Goal: Task Accomplishment & Management: Complete application form

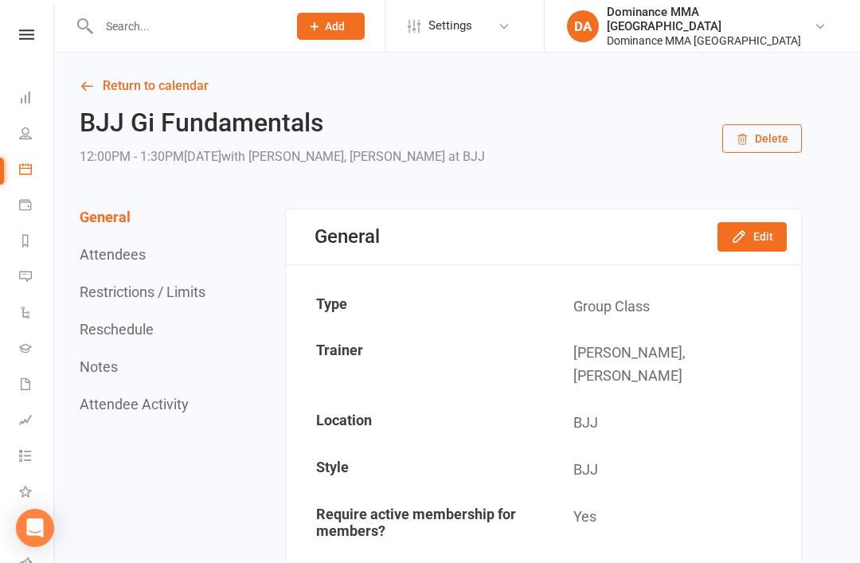
click at [134, 9] on div at bounding box center [176, 26] width 200 height 52
click at [135, 21] on input "text" at bounding box center [185, 26] width 182 height 22
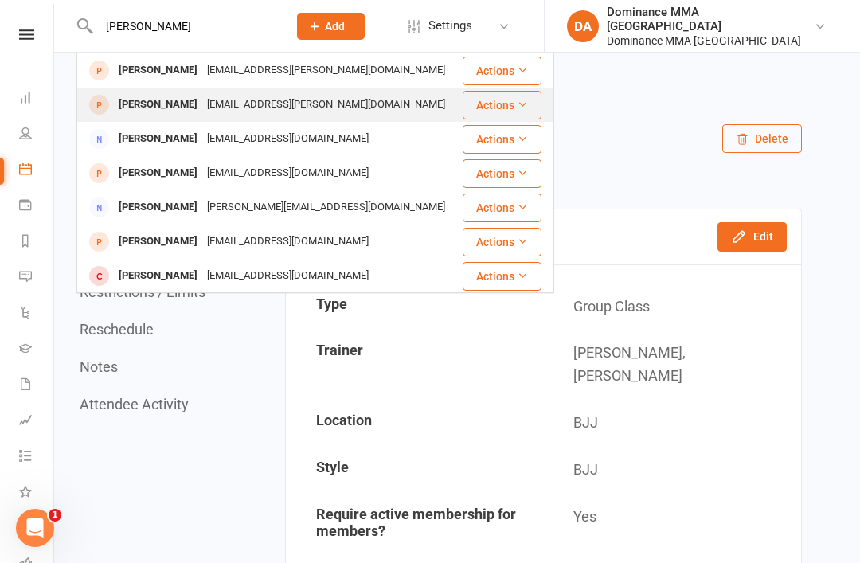
type input "Abraham"
click at [156, 106] on div "Abraham Lin" at bounding box center [158, 104] width 88 height 23
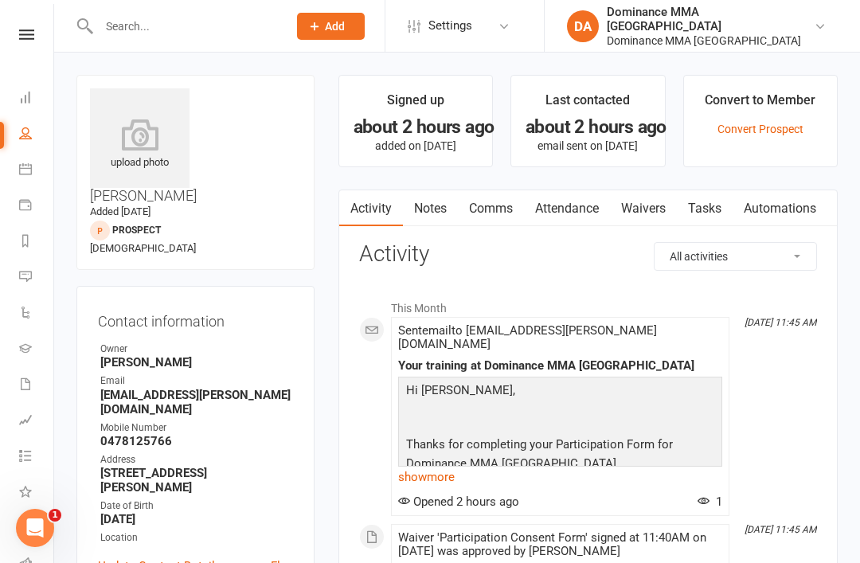
click at [664, 217] on link "Waivers" at bounding box center [643, 208] width 67 height 37
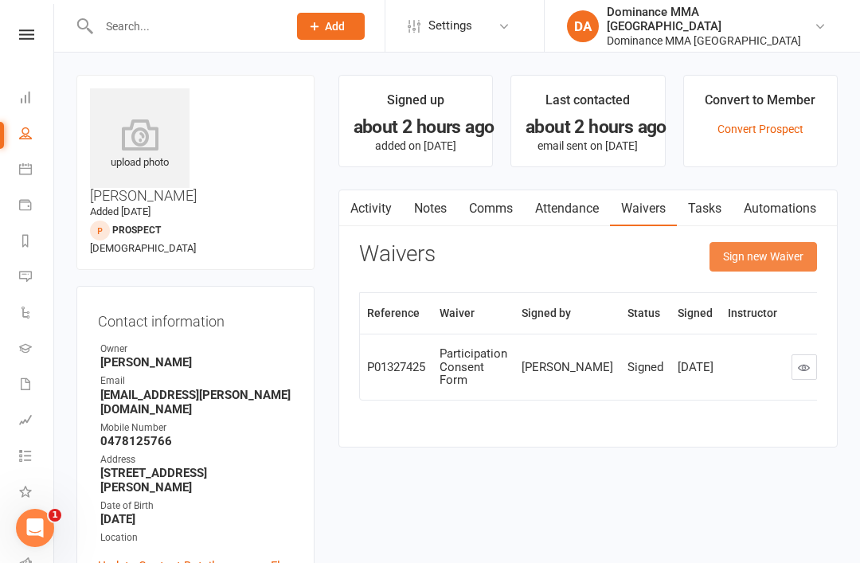
click at [766, 257] on button "Sign new Waiver" at bounding box center [764, 256] width 108 height 29
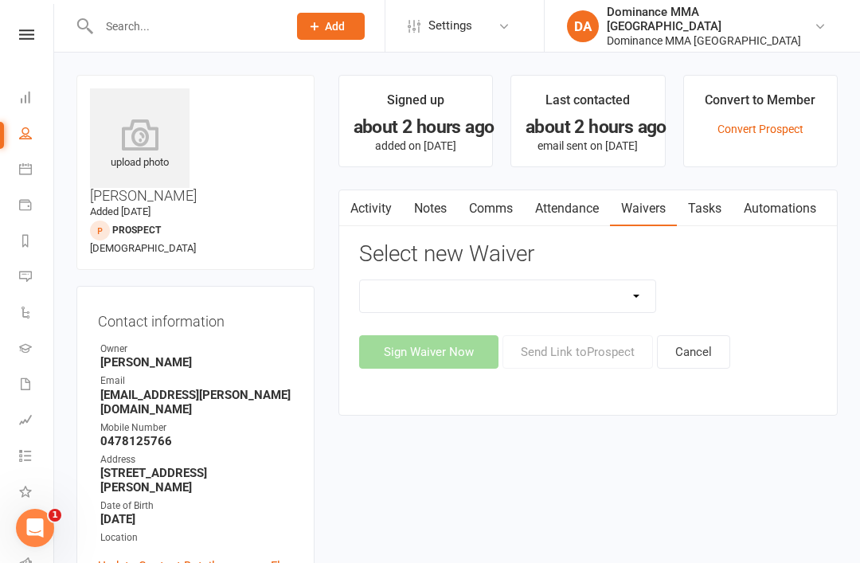
click at [487, 289] on select "Member | Cancellation | Adults Member | Injury Report Form (FOH staff use only)…" at bounding box center [508, 296] width 296 height 32
select select "603"
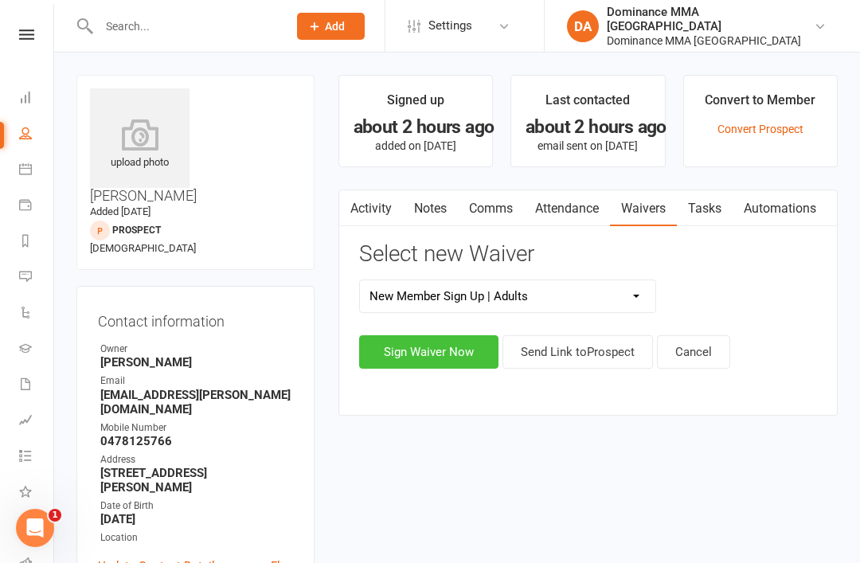
click at [417, 339] on button "Sign Waiver Now" at bounding box center [428, 351] width 139 height 33
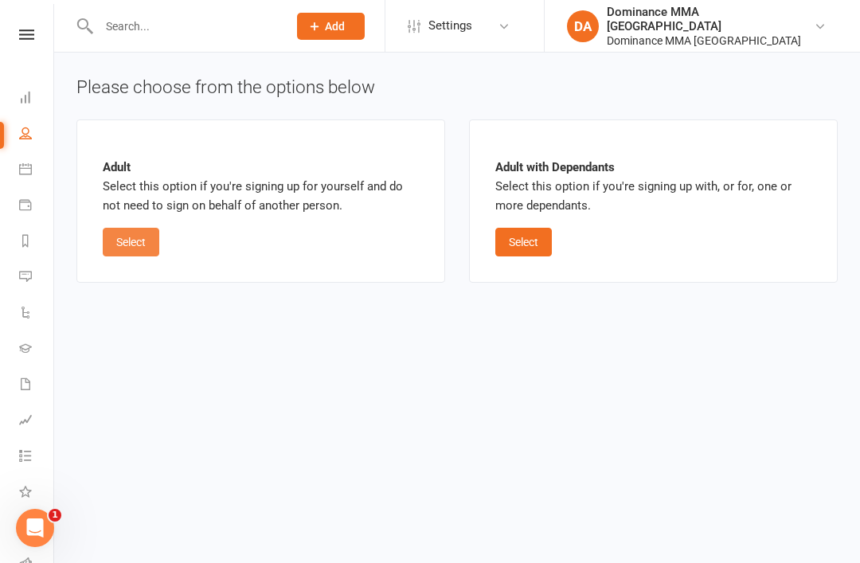
click at [132, 233] on button "Select" at bounding box center [131, 242] width 57 height 29
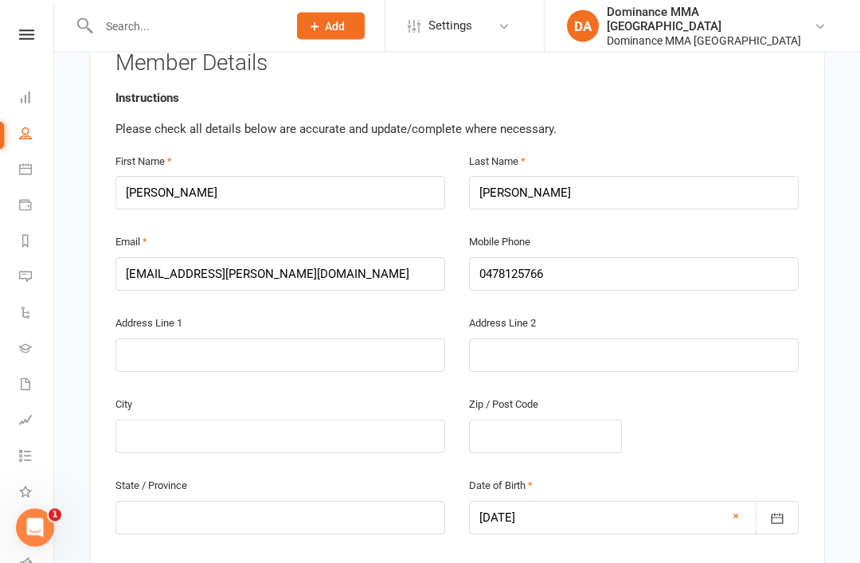
scroll to position [315, 0]
click at [390, 339] on input "text" at bounding box center [280, 355] width 330 height 33
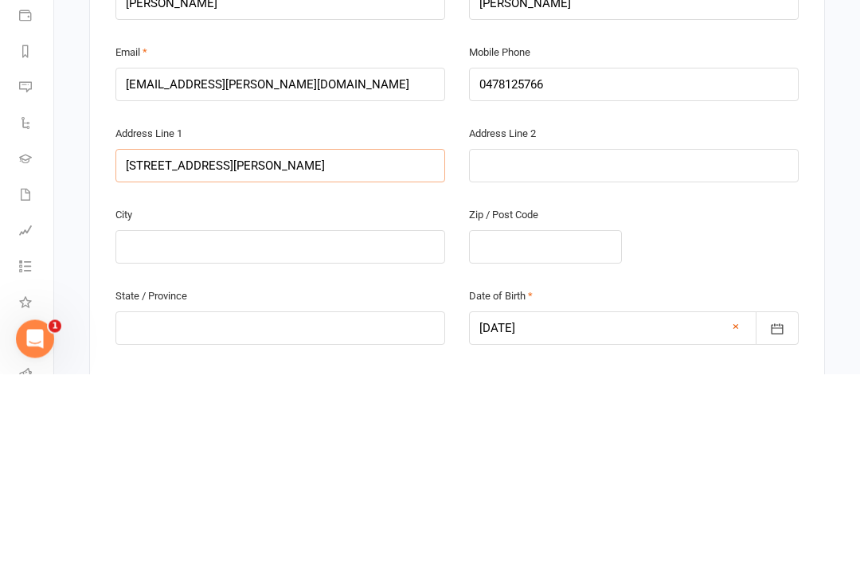
type input "16 Walmer st"
click at [307, 420] on input "text" at bounding box center [280, 436] width 330 height 33
type input "Melbourne"
click at [590, 420] on input "text" at bounding box center [545, 436] width 153 height 33
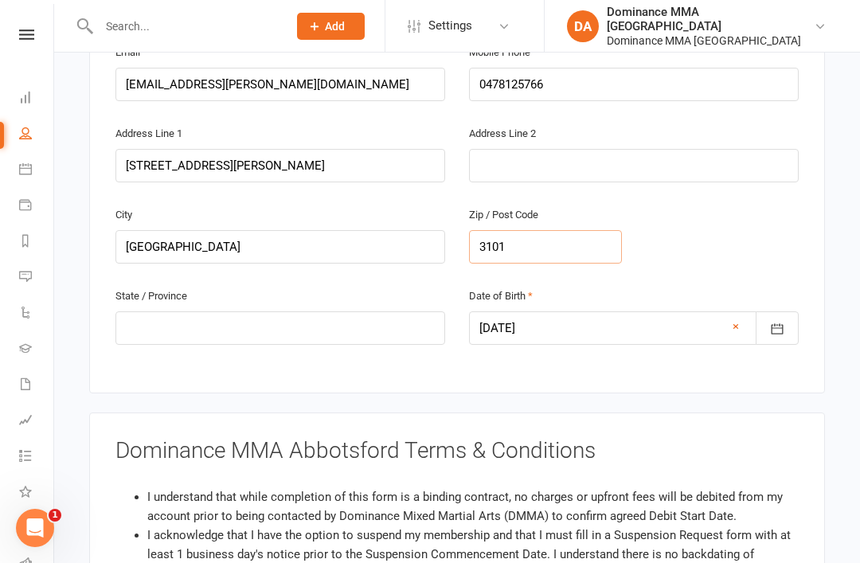
type input "3101"
click at [348, 315] on input "text" at bounding box center [280, 327] width 330 height 33
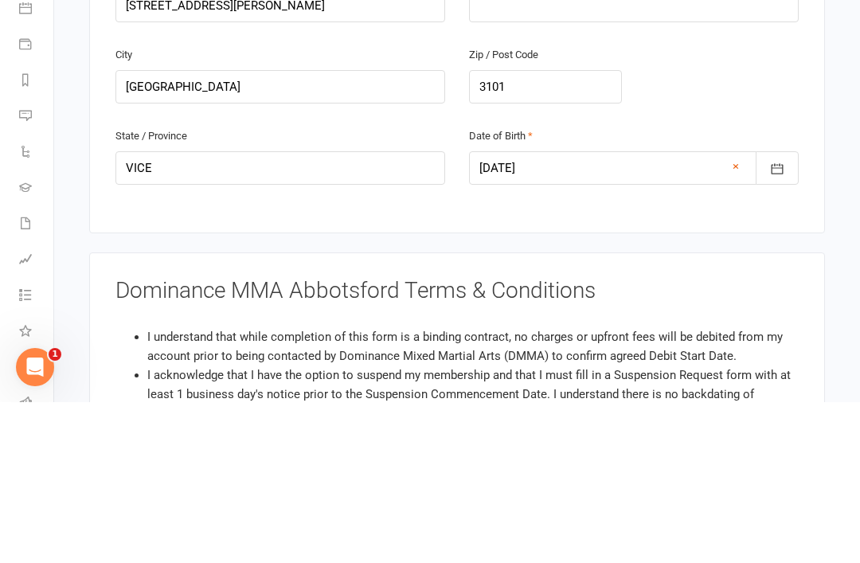
scroll to position [666, 0]
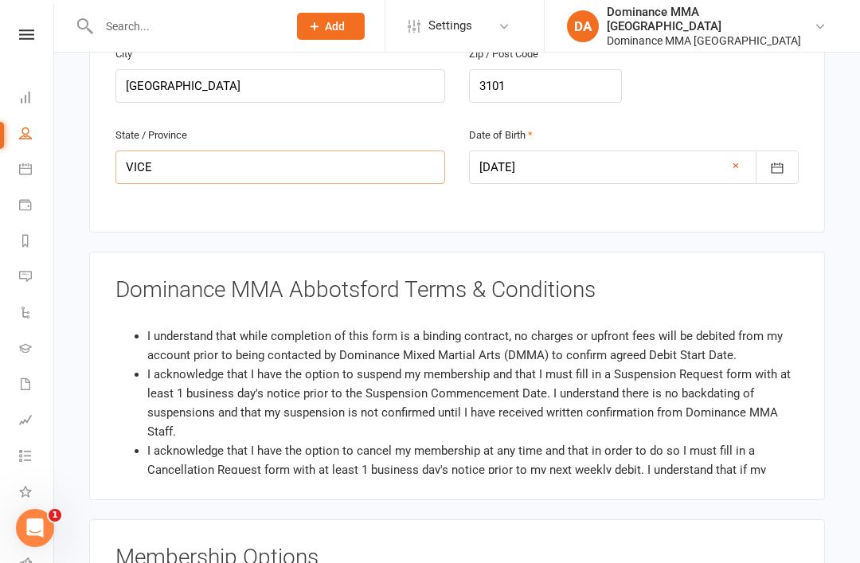
click at [316, 153] on input "VICE" at bounding box center [280, 167] width 330 height 33
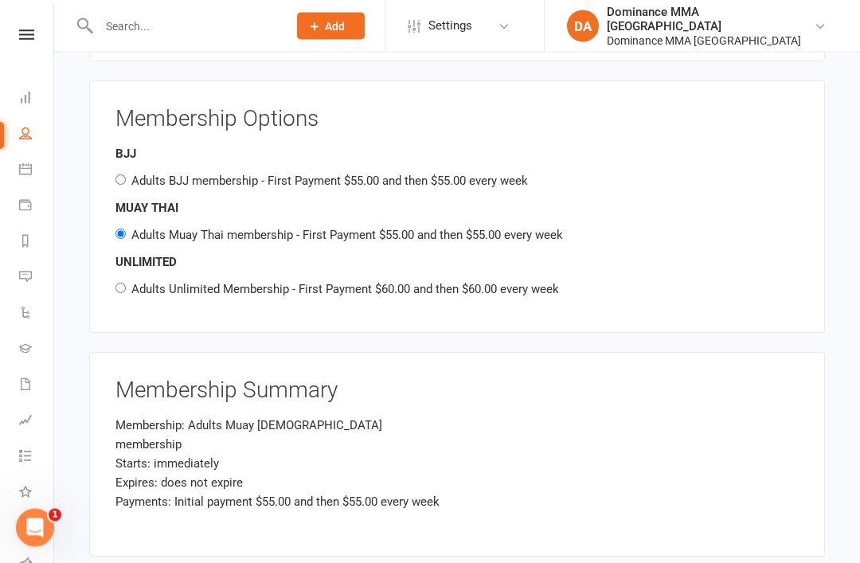
scroll to position [1105, 0]
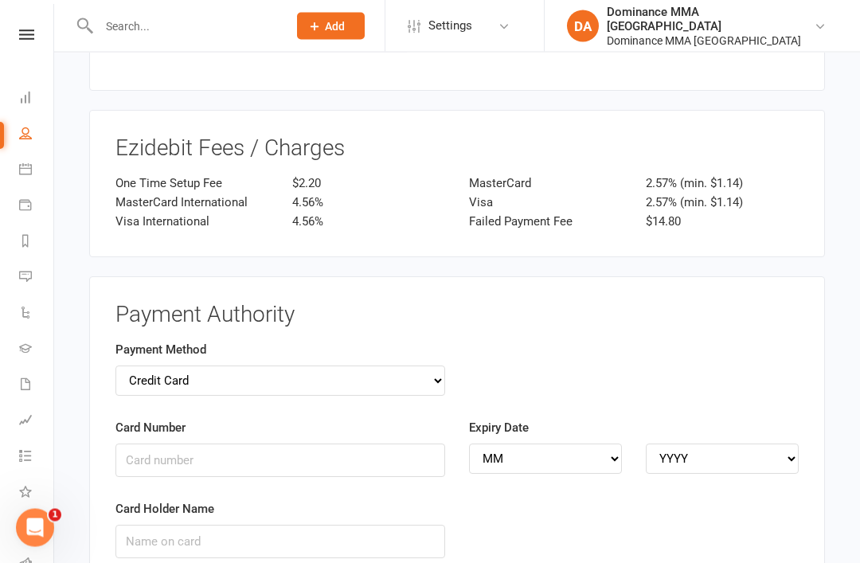
type input "VIC"
click at [355, 444] on input "Card Number" at bounding box center [280, 460] width 330 height 33
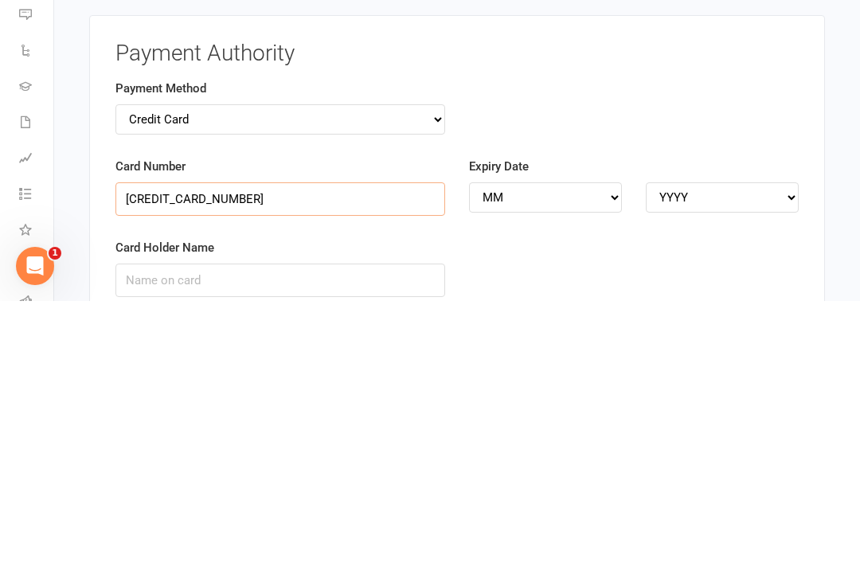
type input "5217291939342575"
click at [339, 526] on input "Card Holder Name" at bounding box center [280, 542] width 330 height 33
type input "Abraham Lin"
click at [579, 444] on select "MM 01 02 03 04 05 06 07 08 09 10 11 12" at bounding box center [545, 459] width 153 height 30
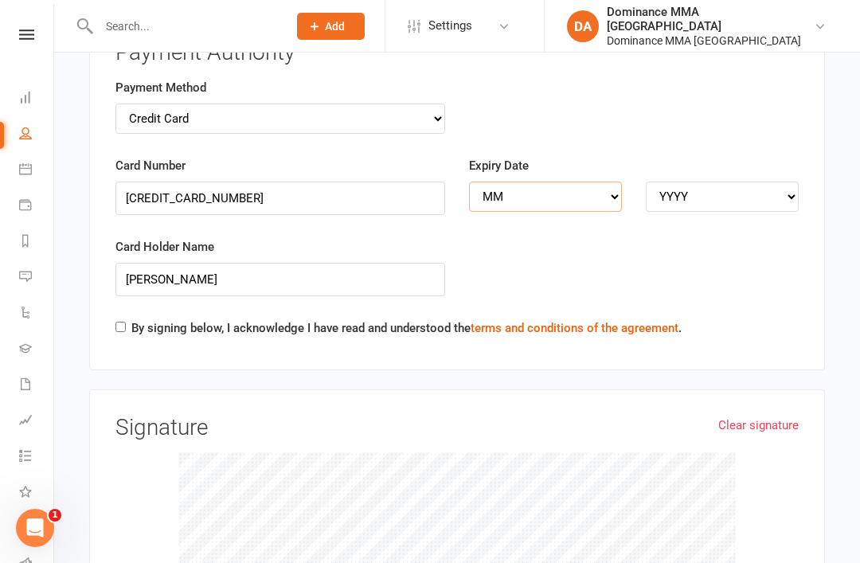
select select "10"
click at [715, 182] on select "YYYY 2025 2026 2027 2028 2029 2030 2031 2032 2033 2034" at bounding box center [722, 197] width 153 height 30
click at [769, 182] on select "YYYY 2025 2026 2027 2028 2029 2030 2031 2032 2033 2034" at bounding box center [722, 197] width 153 height 30
select select "2027"
click at [451, 319] on label "By signing below, I acknowledge I have read and understood the terms and condit…" at bounding box center [406, 328] width 550 height 19
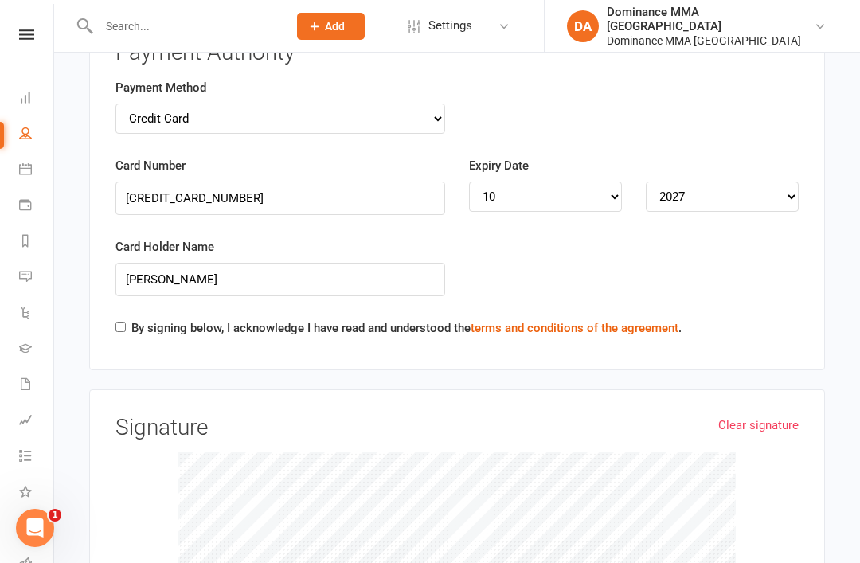
click at [126, 322] on input "By signing below, I acknowledge I have read and understood the terms and condit…" at bounding box center [120, 327] width 10 height 10
checkbox input "true"
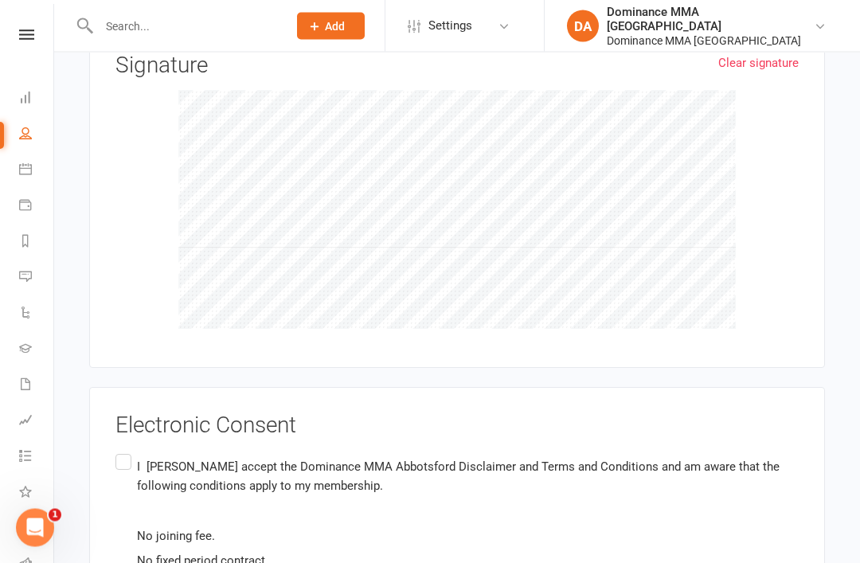
scroll to position [2195, 0]
click at [123, 451] on label "I Abraham Lin accept the Dominance MMA Abbotsford Disclaimer and Terms and Cond…" at bounding box center [456, 536] width 683 height 170
click at [123, 451] on input "I Abraham Lin accept the Dominance MMA Abbotsford Disclaimer and Terms and Cond…" at bounding box center [120, 451] width 10 height 0
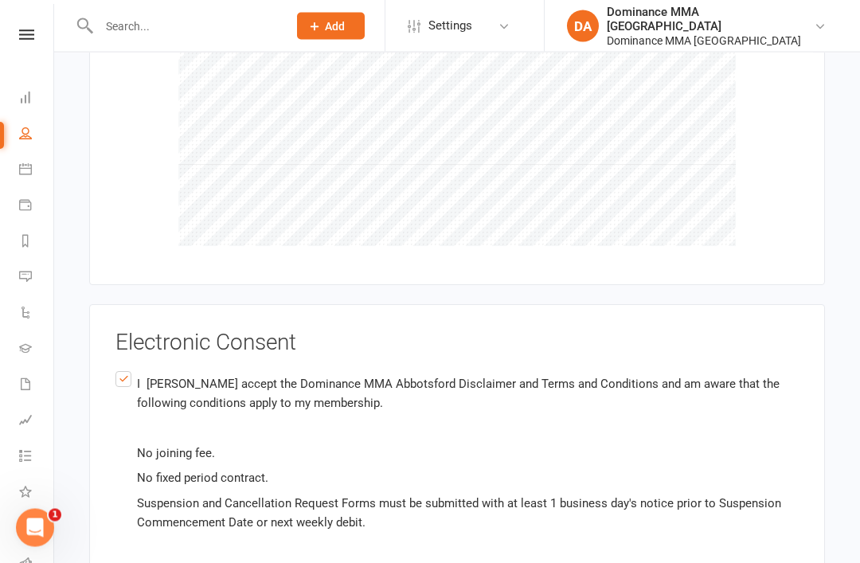
scroll to position [2310, 0]
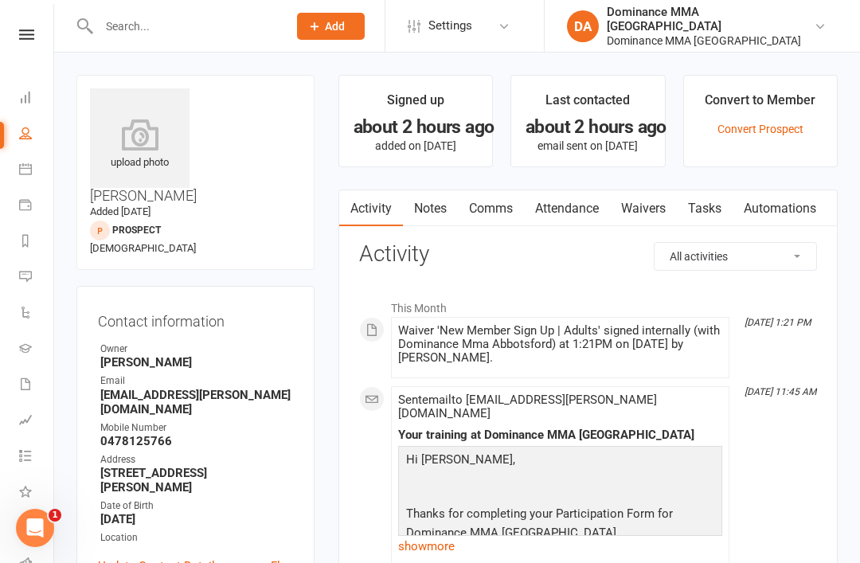
click at [155, 26] on input "text" at bounding box center [185, 26] width 182 height 22
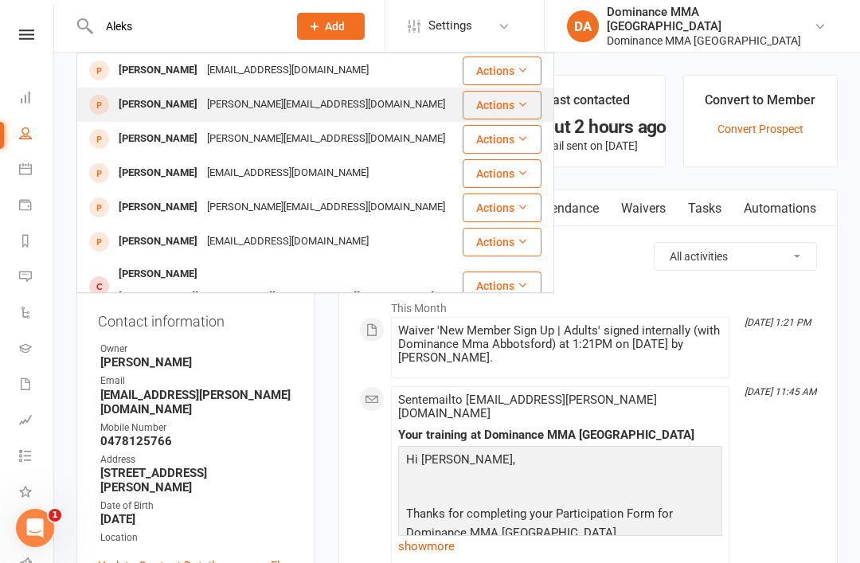
type input "Aleks"
click at [172, 100] on div "Aleks Ward" at bounding box center [158, 104] width 88 height 23
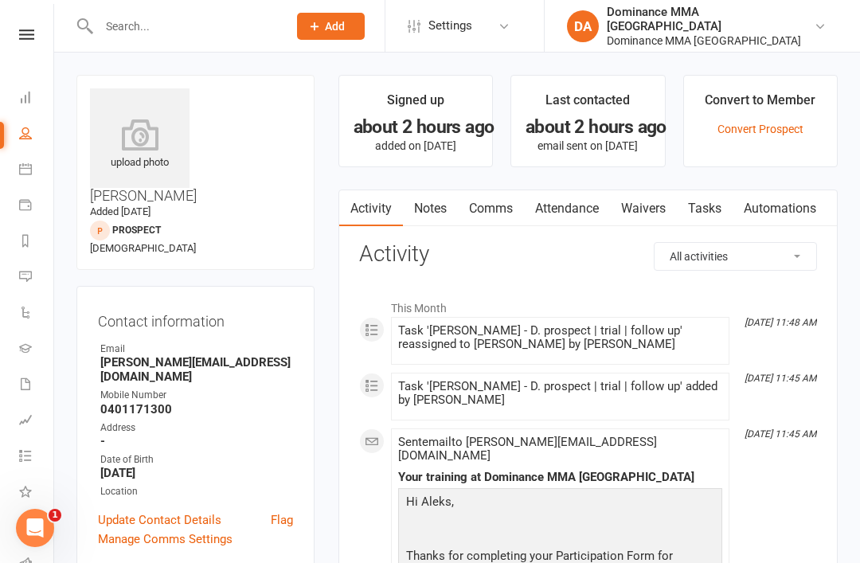
click at [639, 206] on link "Waivers" at bounding box center [643, 208] width 67 height 37
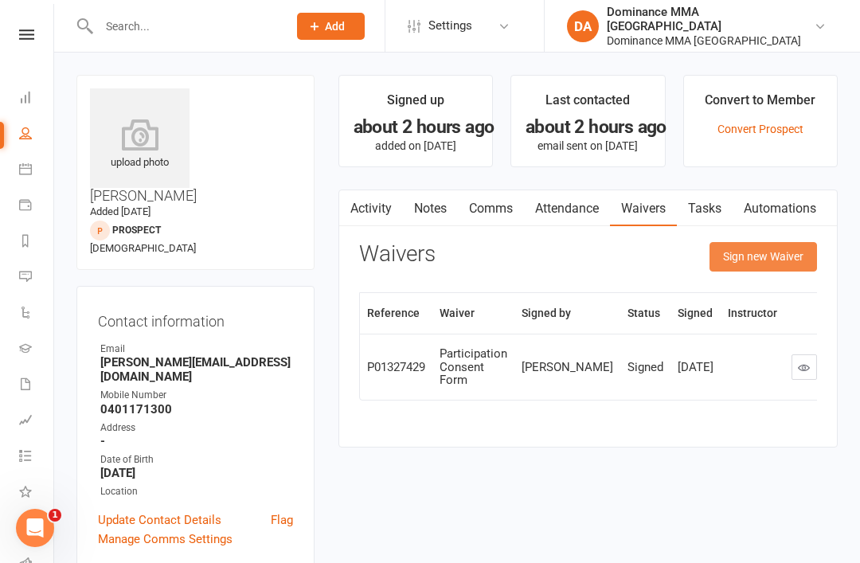
click at [773, 249] on button "Sign new Waiver" at bounding box center [764, 256] width 108 height 29
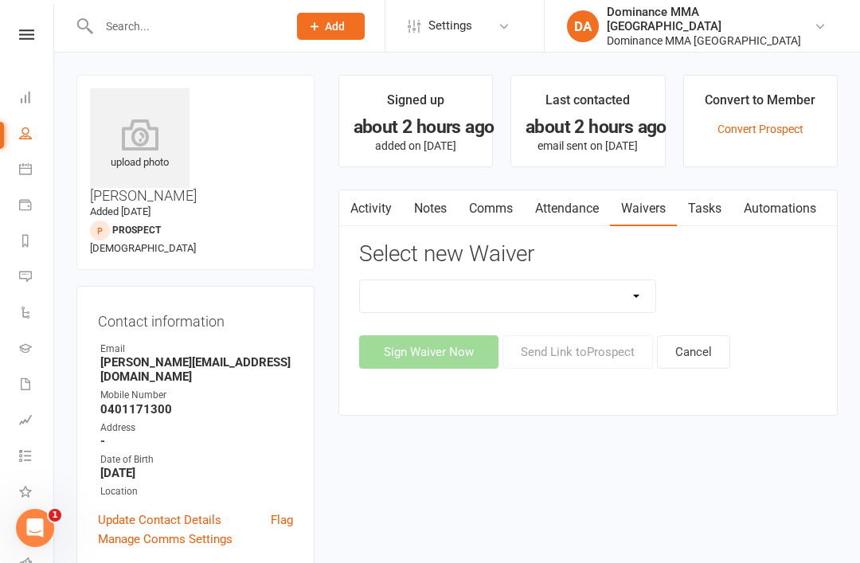
click at [637, 294] on select "Member | Cancellation | Adults Member | Injury Report Form (FOH staff use only)…" at bounding box center [508, 296] width 296 height 32
select select "603"
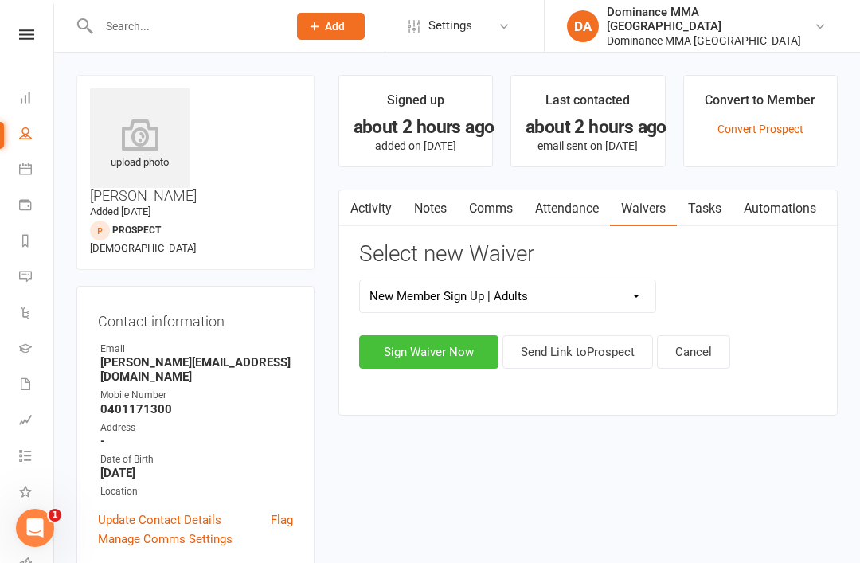
click at [415, 346] on button "Sign Waiver Now" at bounding box center [428, 351] width 139 height 33
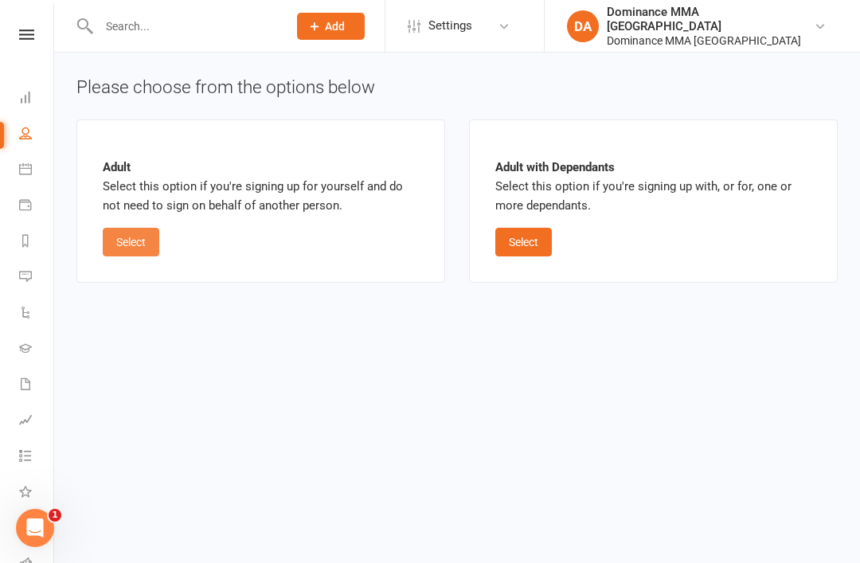
click at [138, 236] on button "Select" at bounding box center [131, 242] width 57 height 29
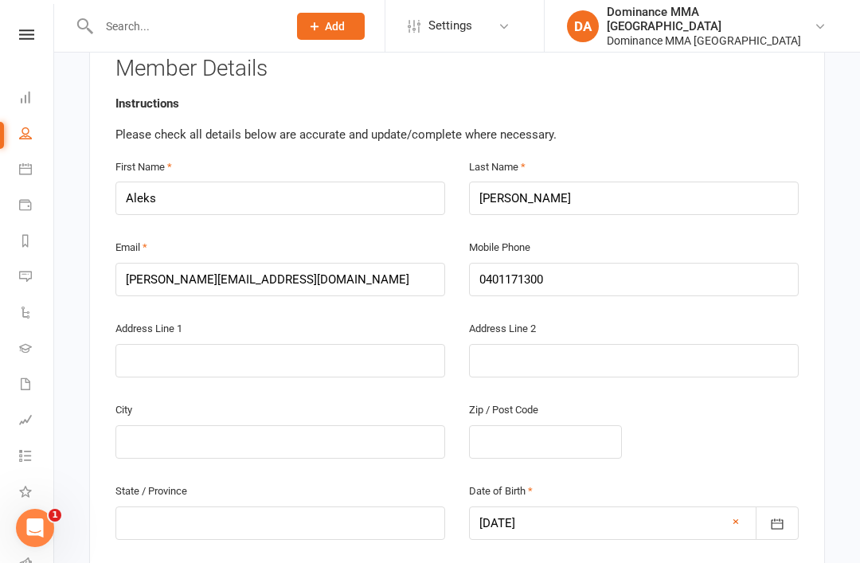
scroll to position [358, 0]
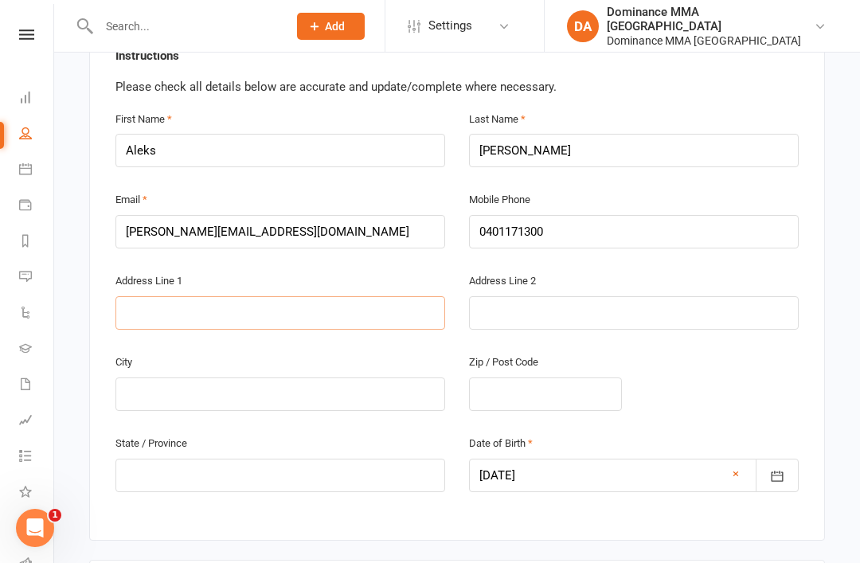
click at [335, 296] on input "text" at bounding box center [280, 312] width 330 height 33
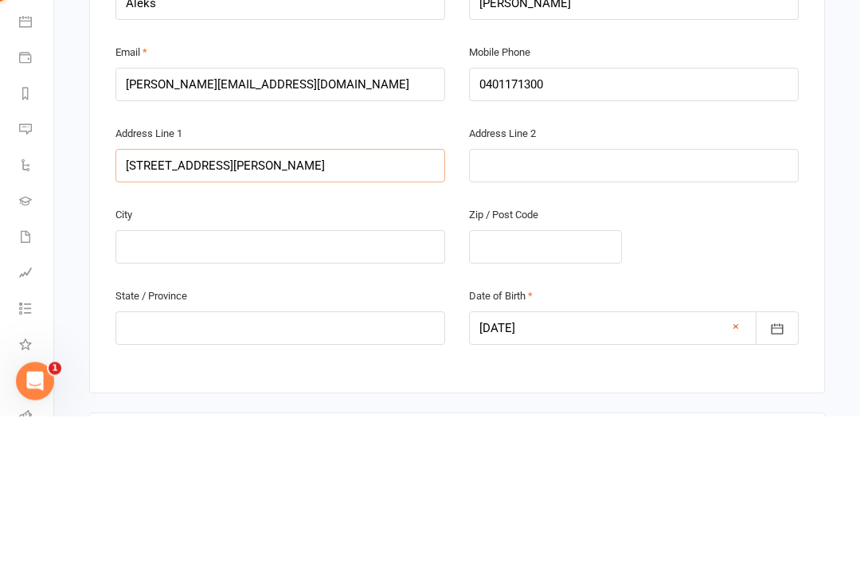
type input "24 Walker street"
click at [335, 378] on input "text" at bounding box center [280, 394] width 330 height 33
type input "Melbourne"
click at [571, 378] on input "text" at bounding box center [545, 394] width 153 height 33
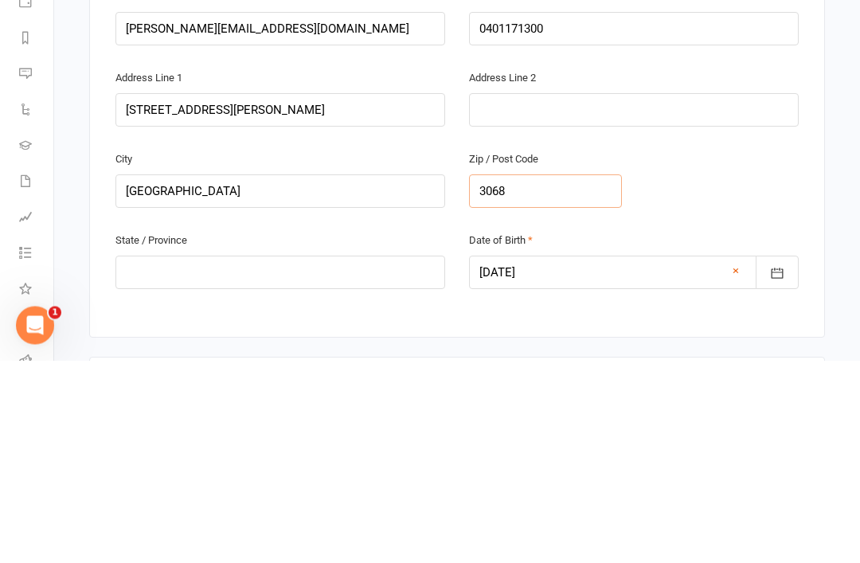
type input "3068"
click at [683, 352] on div "City Melbourne Zip / Post Code 3068" at bounding box center [457, 392] width 707 height 81
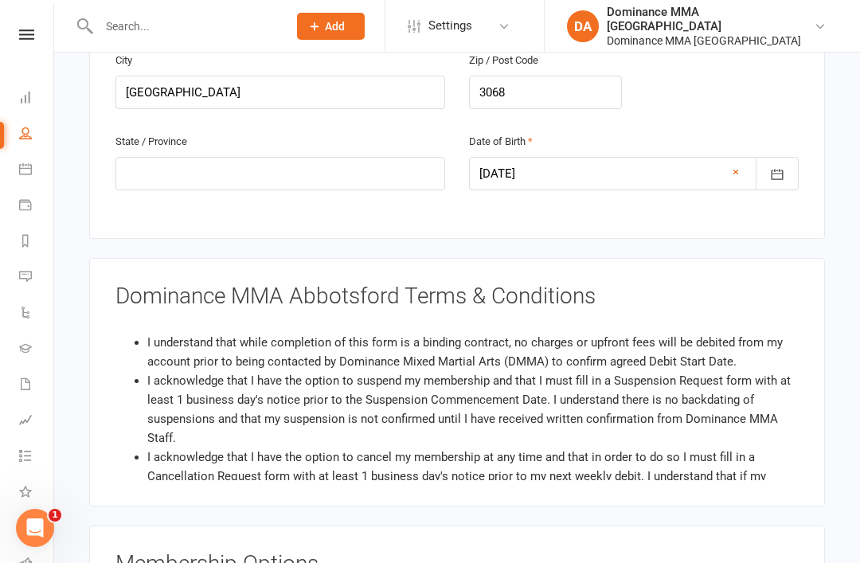
scroll to position [664, 0]
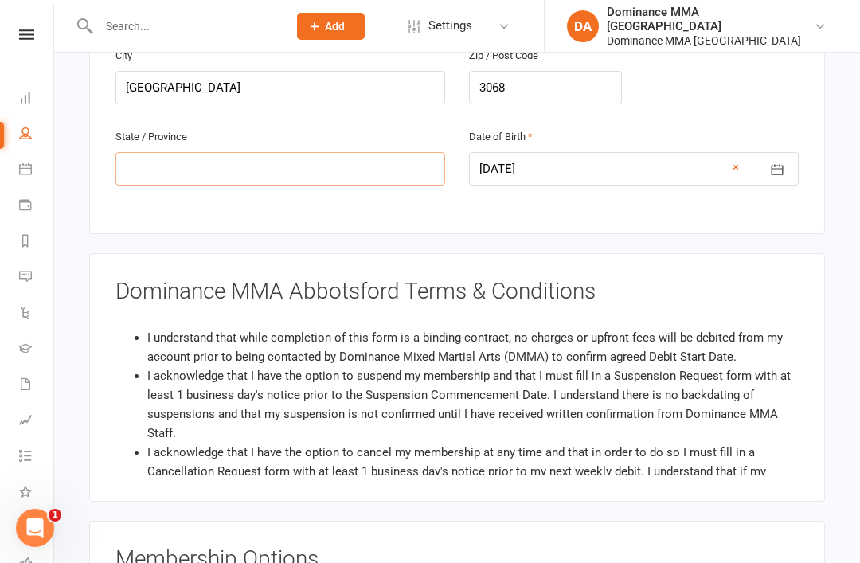
click at [342, 152] on input "text" at bounding box center [280, 168] width 330 height 33
type input "Victoria"
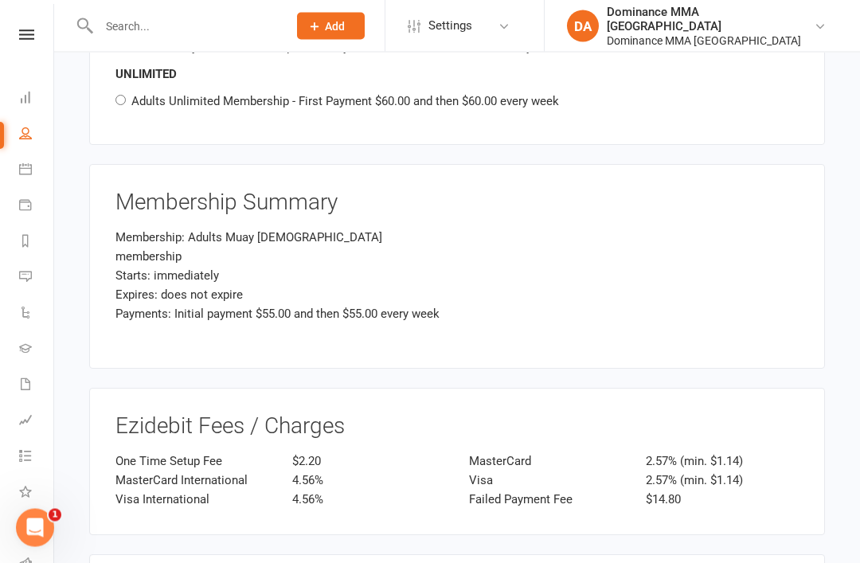
scroll to position [1298, 0]
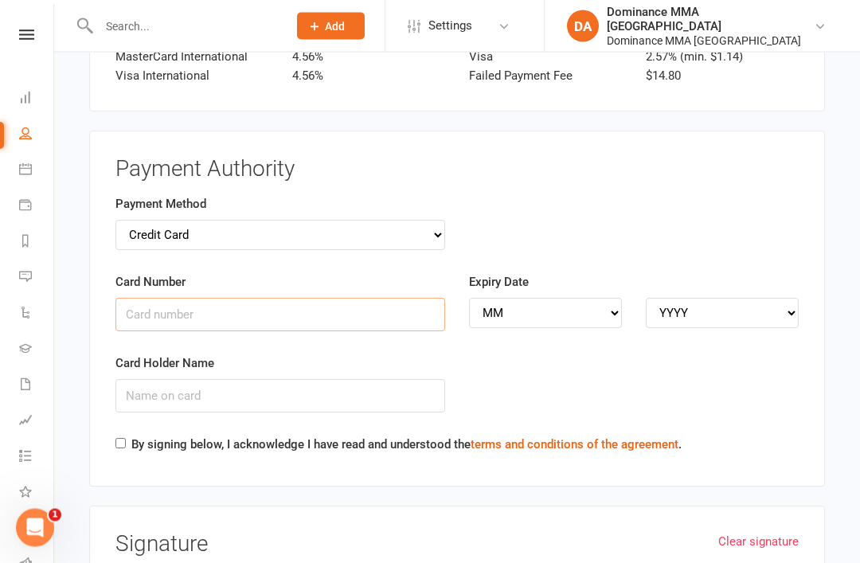
click at [359, 299] on input "Card Number" at bounding box center [280, 315] width 330 height 33
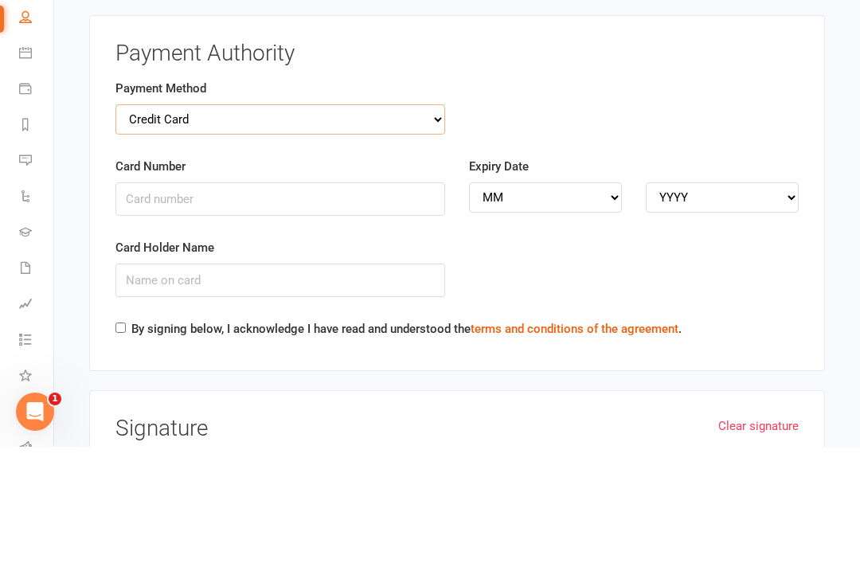
click at [425, 221] on select "Credit Card Bank Account" at bounding box center [280, 236] width 330 height 30
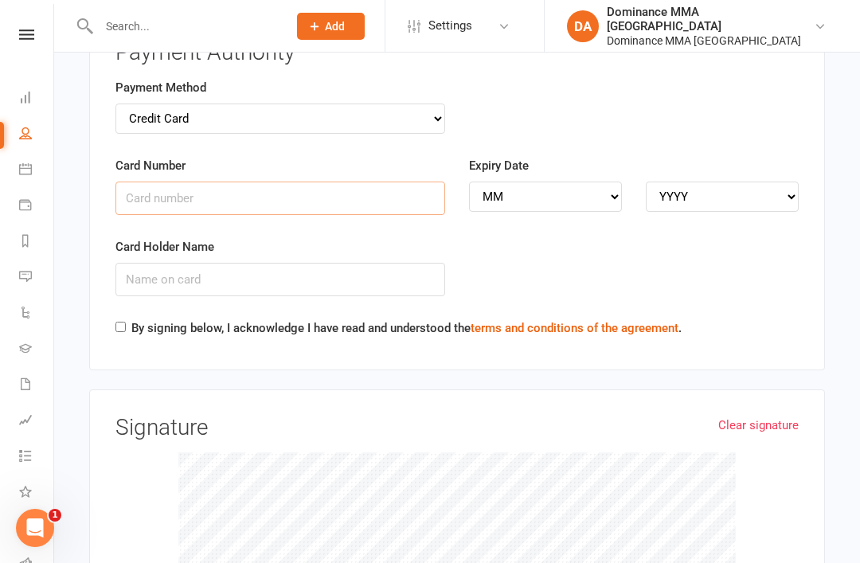
click at [385, 182] on input "Card Number" at bounding box center [280, 198] width 330 height 33
type input "5217291907356516"
click at [393, 264] on input "Card Holder Name" at bounding box center [280, 280] width 330 height 33
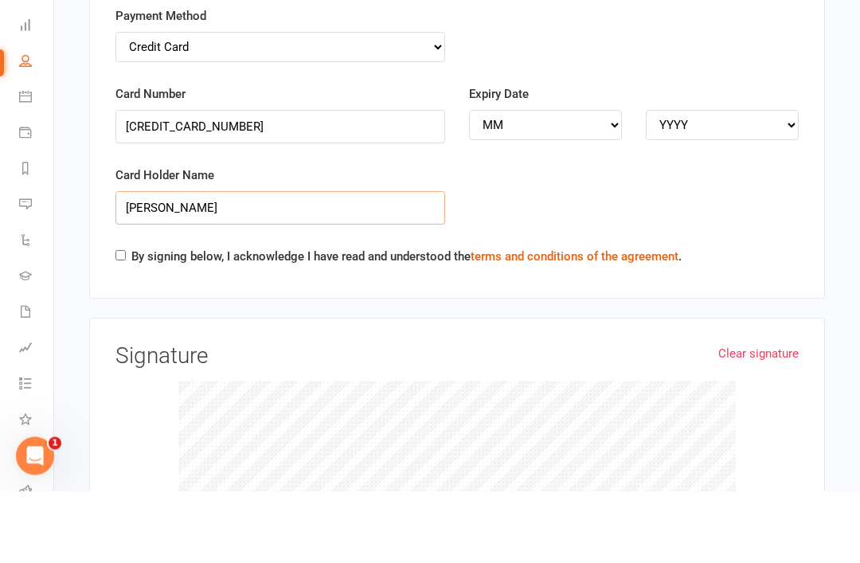
type input "Aleksandar Ward"
click at [131, 319] on label "By signing below, I acknowledge I have read and understood the terms and condit…" at bounding box center [406, 328] width 550 height 19
click at [126, 323] on input "By signing below, I acknowledge I have read and understood the terms and condit…" at bounding box center [120, 328] width 10 height 10
checkbox input "true"
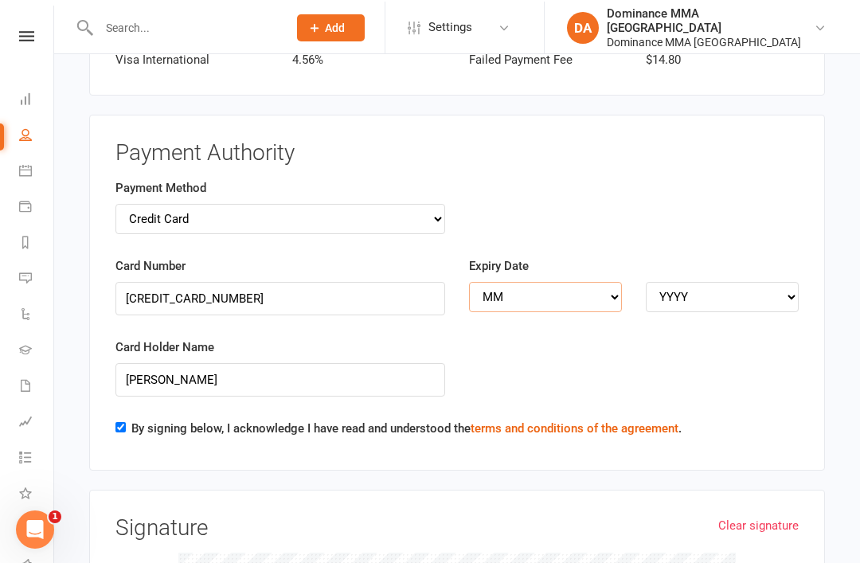
click at [579, 280] on select "MM 01 02 03 04 05 06 07 08 09 10 11 12" at bounding box center [545, 295] width 153 height 30
select select "01"
click at [669, 282] on select "YYYY 2025 2026 2027 2028 2029 2030 2031 2032 2033 2034" at bounding box center [722, 297] width 153 height 30
select select "2026"
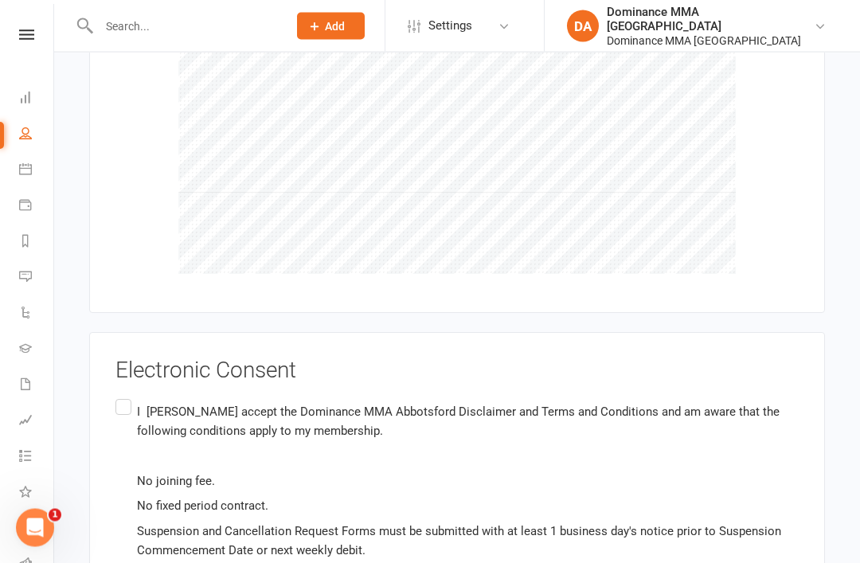
scroll to position [2268, 0]
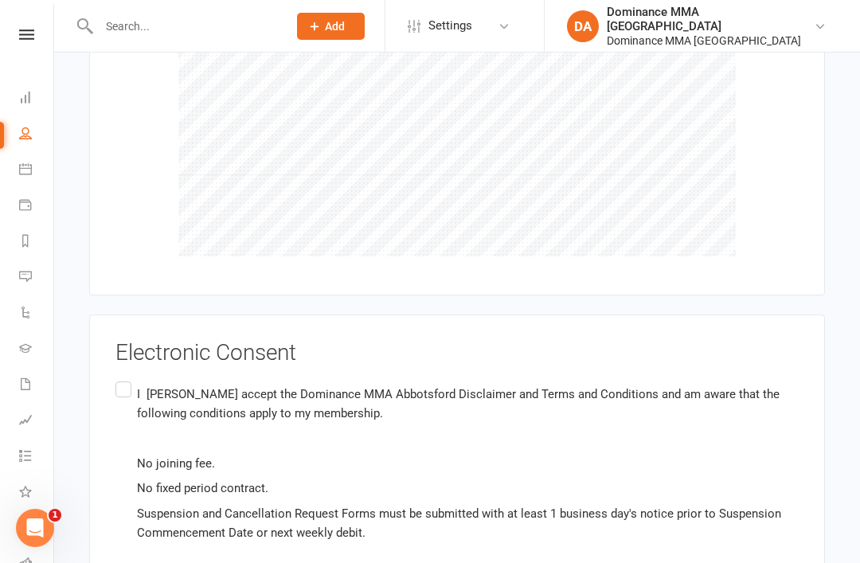
click at [139, 385] on p "I Aleks Ward accept the Dominance MMA Abbotsford Disclaimer and Terms and Condi…" at bounding box center [468, 404] width 662 height 38
click at [126, 378] on input "I Aleks Ward accept the Dominance MMA Abbotsford Disclaimer and Terms and Condi…" at bounding box center [120, 378] width 10 height 0
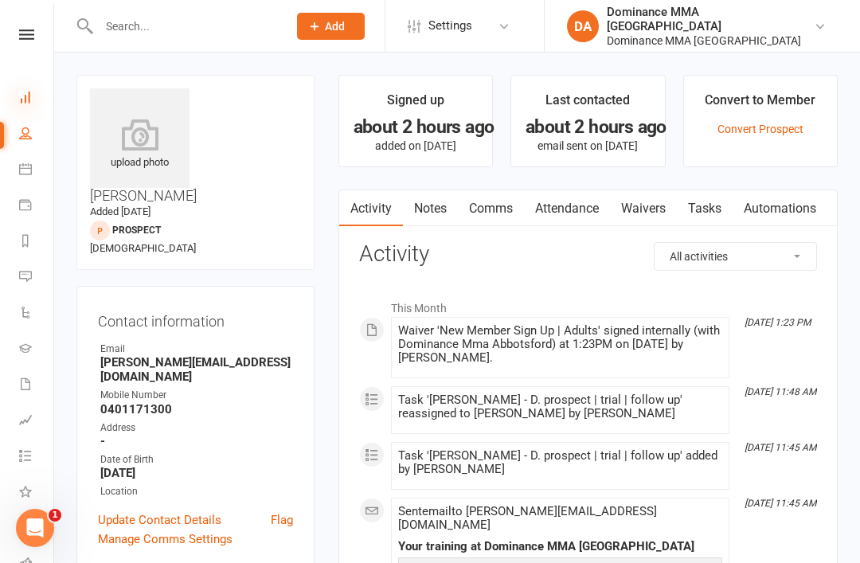
click at [22, 96] on icon at bounding box center [25, 97] width 13 height 13
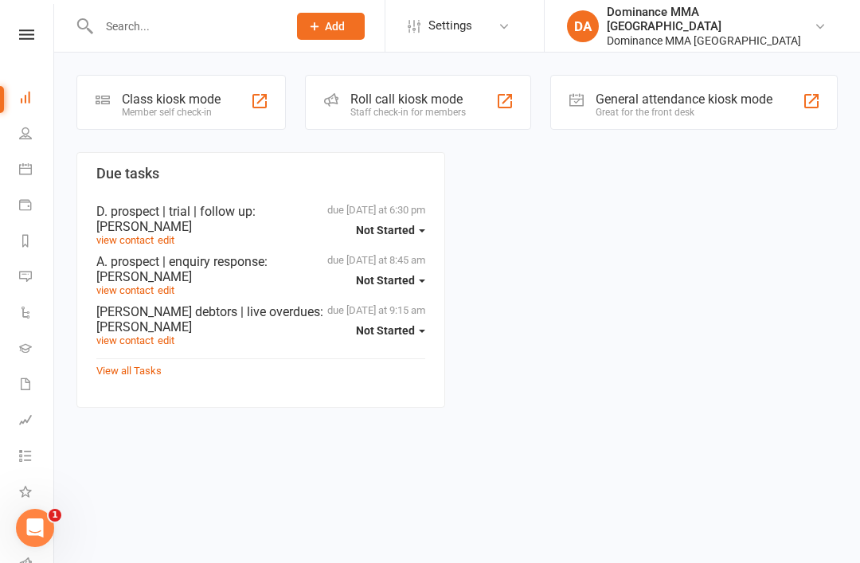
click at [178, 99] on div "Class kiosk mode" at bounding box center [171, 99] width 99 height 15
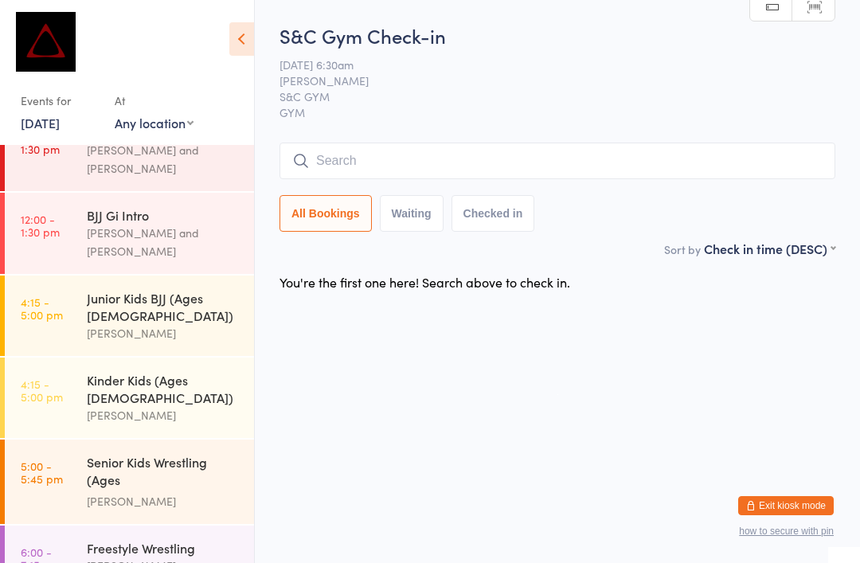
scroll to position [358, 0]
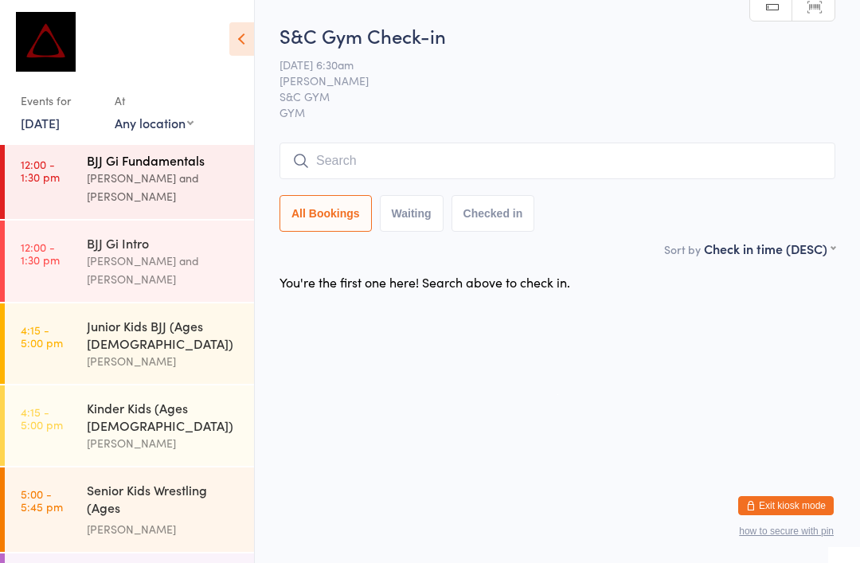
click at [132, 169] on div "[PERSON_NAME] and [PERSON_NAME]" at bounding box center [164, 187] width 154 height 37
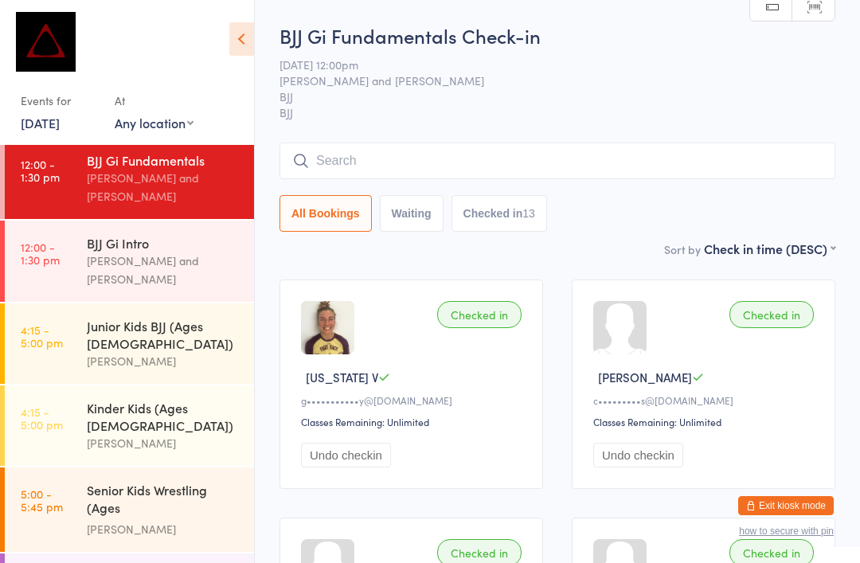
click at [808, 497] on button "Exit kiosk mode" at bounding box center [786, 505] width 96 height 19
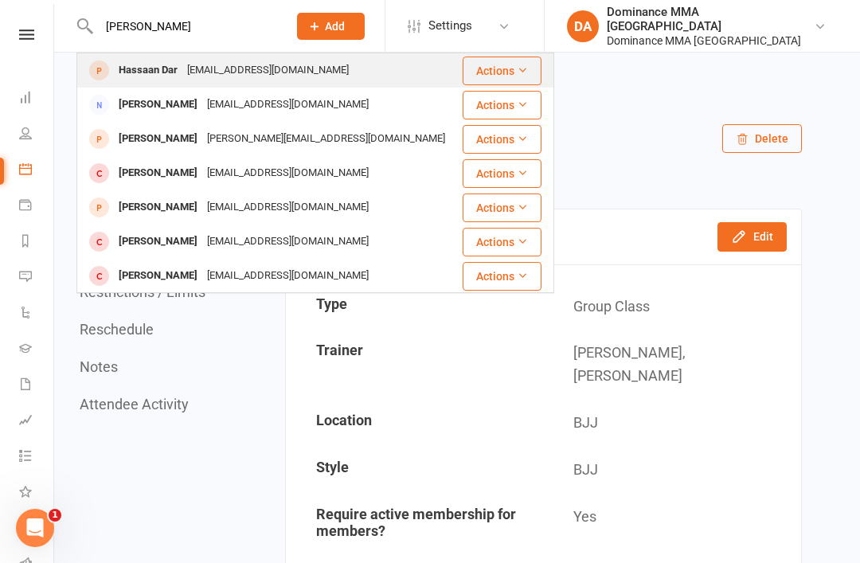
type input "Hassan dar"
click at [158, 65] on div "Hassaan Dar" at bounding box center [148, 70] width 69 height 23
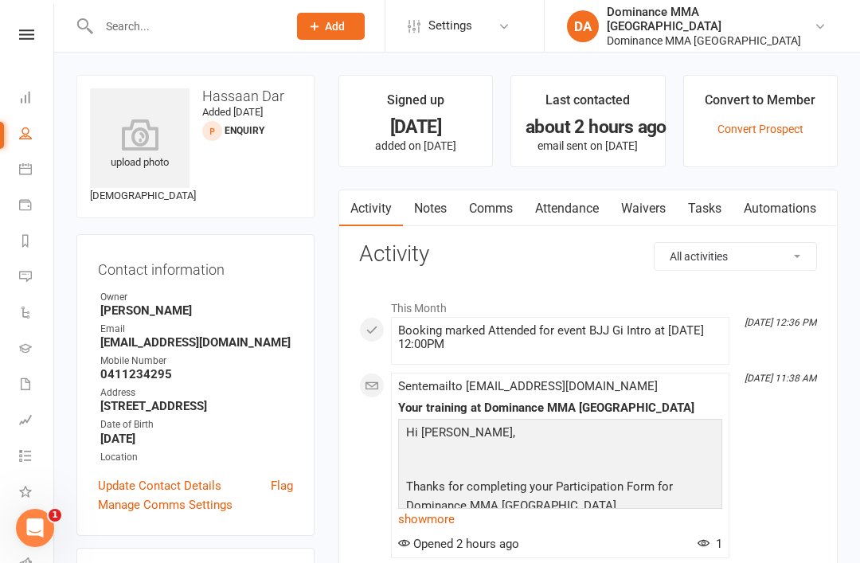
click at [650, 217] on link "Waivers" at bounding box center [643, 208] width 67 height 37
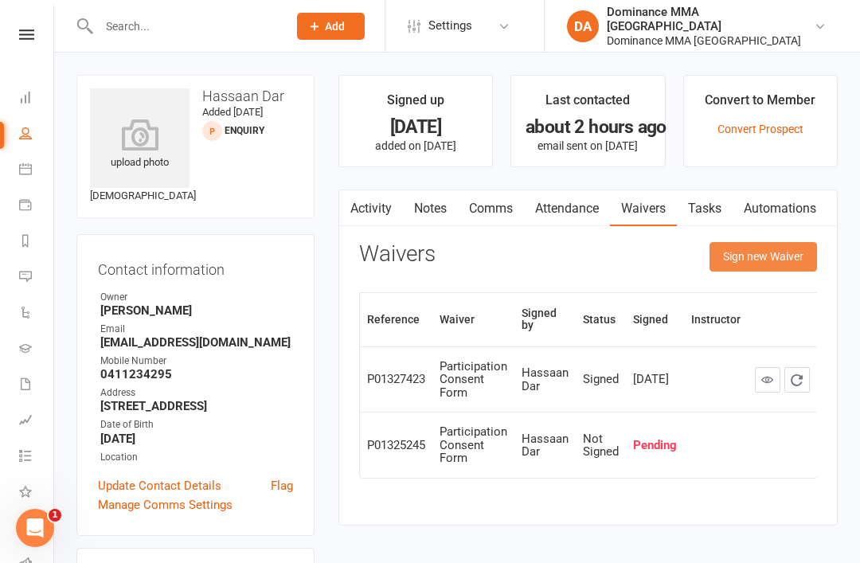
click at [762, 254] on button "Sign new Waiver" at bounding box center [764, 256] width 108 height 29
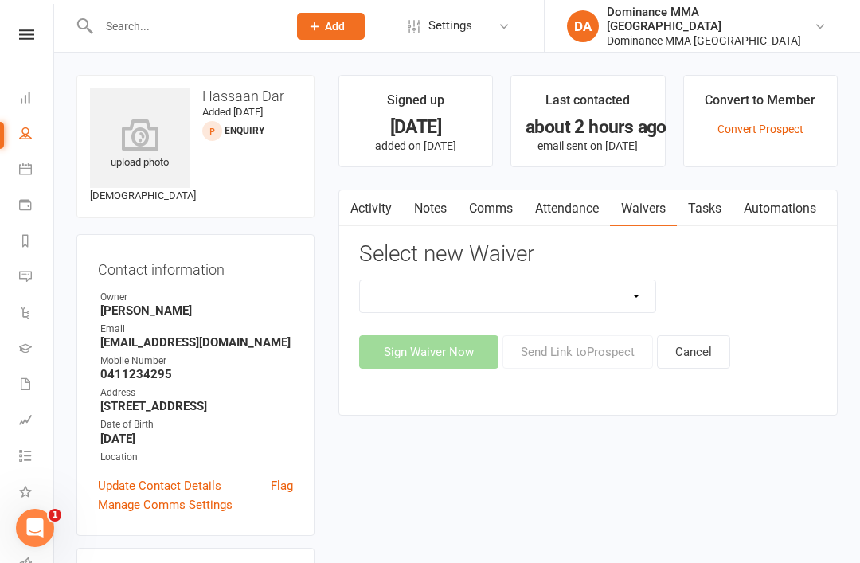
click at [627, 292] on select "Member | Cancellation | Adults Member | Injury Report Form (FOH staff use only)…" at bounding box center [508, 296] width 296 height 32
select select "603"
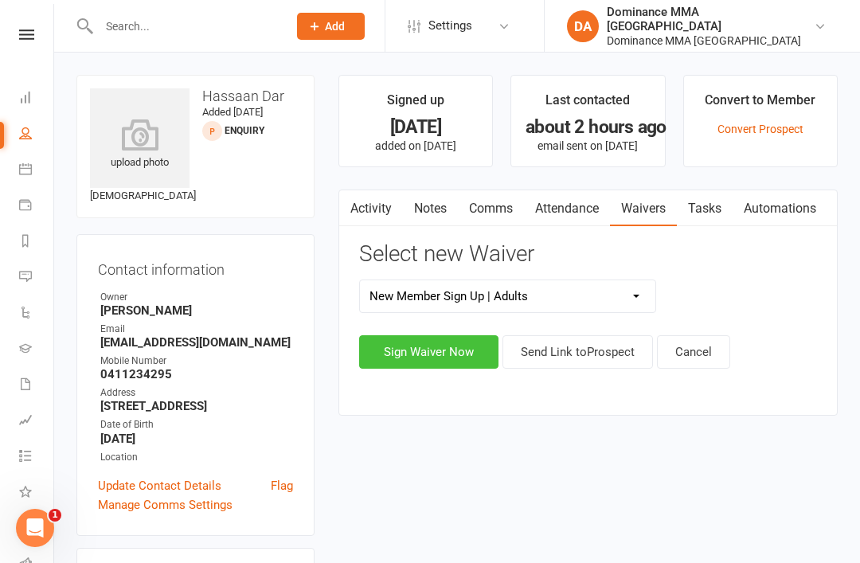
click at [419, 347] on button "Sign Waiver Now" at bounding box center [428, 351] width 139 height 33
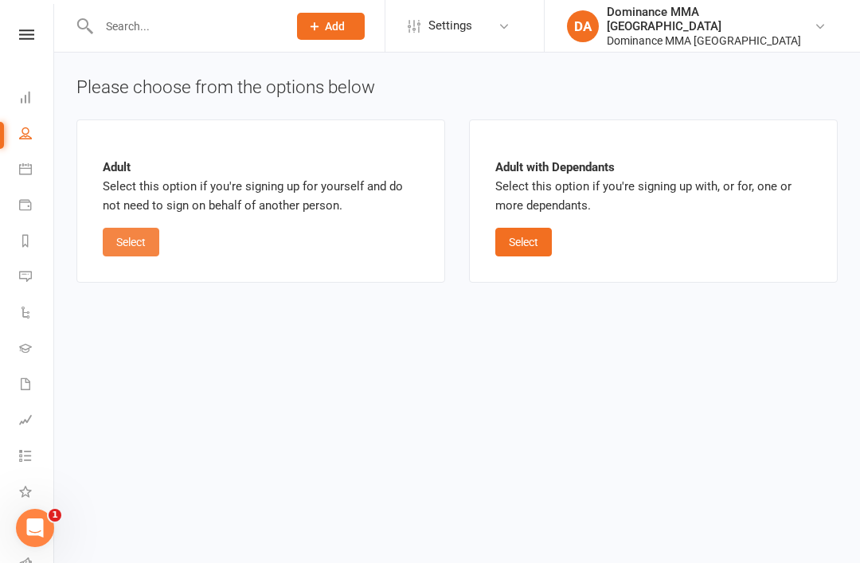
click at [133, 232] on button "Select" at bounding box center [131, 242] width 57 height 29
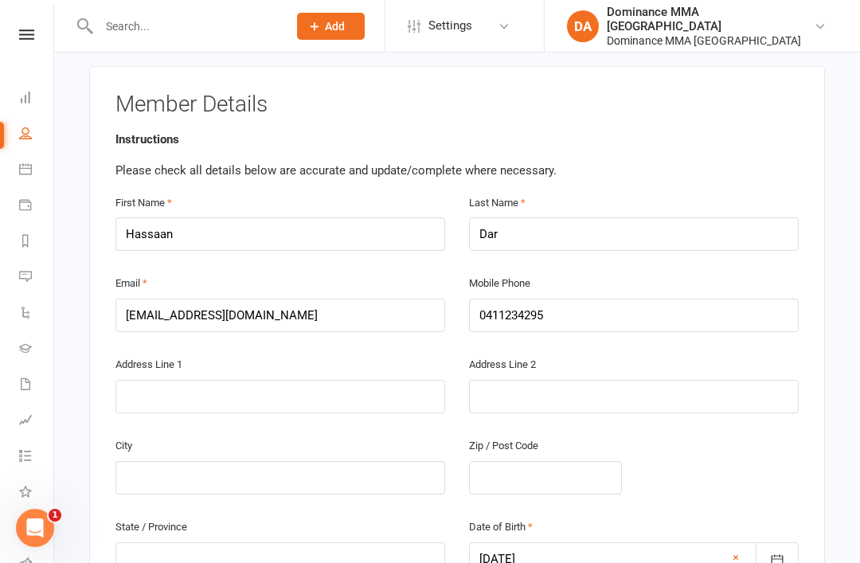
scroll to position [342, 0]
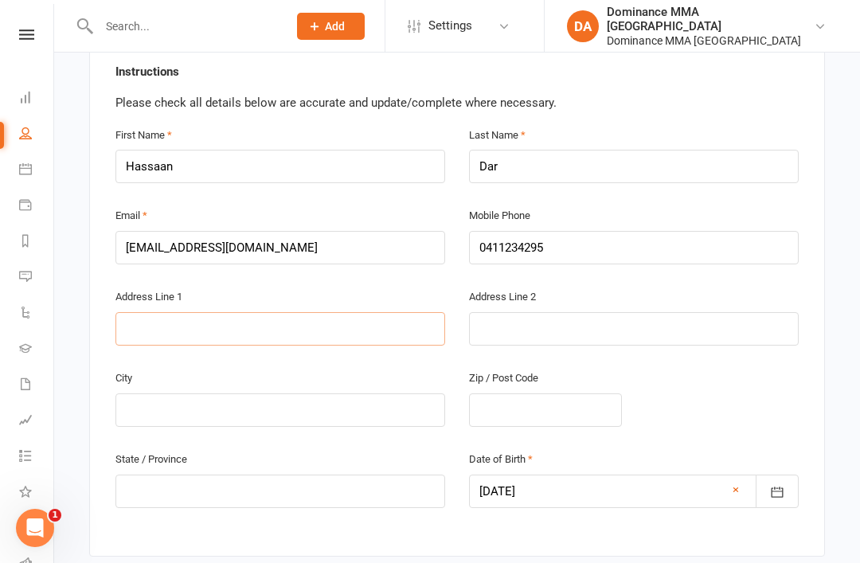
click at [315, 312] on input "text" at bounding box center [280, 328] width 330 height 33
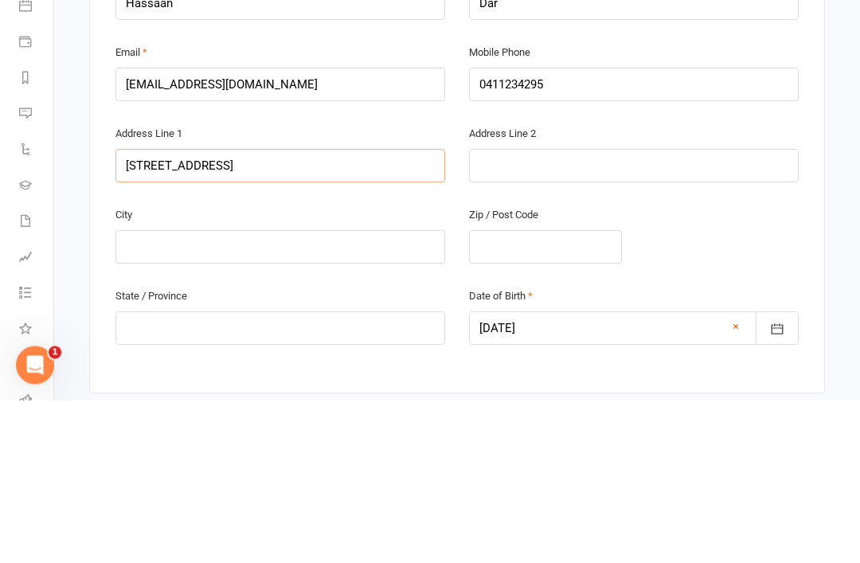
type input "15 mathoura avenue"
click at [343, 393] on input "text" at bounding box center [280, 409] width 330 height 33
type input "C"
type input "Melbourne"
click at [570, 393] on input "text" at bounding box center [545, 409] width 153 height 33
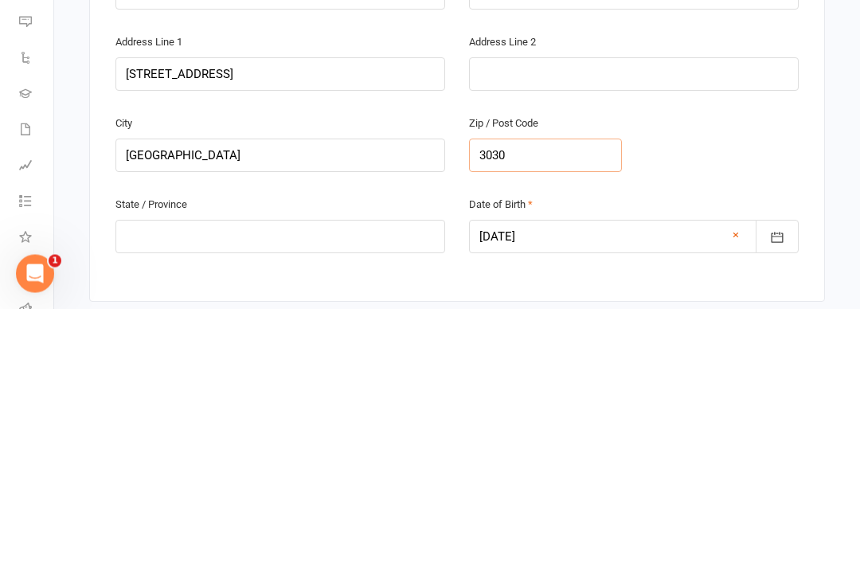
type input "3030"
click at [317, 475] on input "text" at bounding box center [280, 491] width 330 height 33
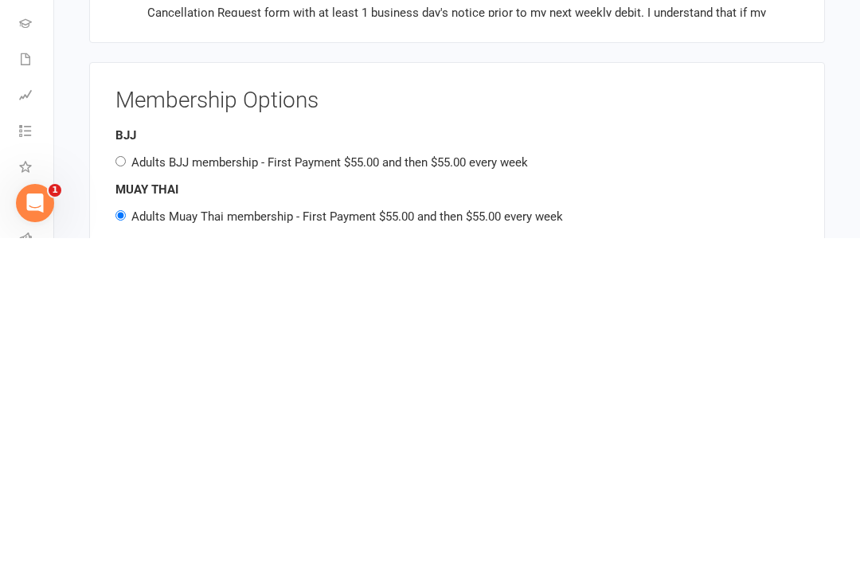
scroll to position [799, 0]
type input "Victoria"
click at [400, 480] on label "Adults BJJ membership - First Payment $55.00 and then $55.00 every week" at bounding box center [329, 487] width 397 height 14
click at [126, 480] on input "Adults BJJ membership - First Payment $55.00 and then $55.00 every week" at bounding box center [120, 485] width 10 height 10
radio input "true"
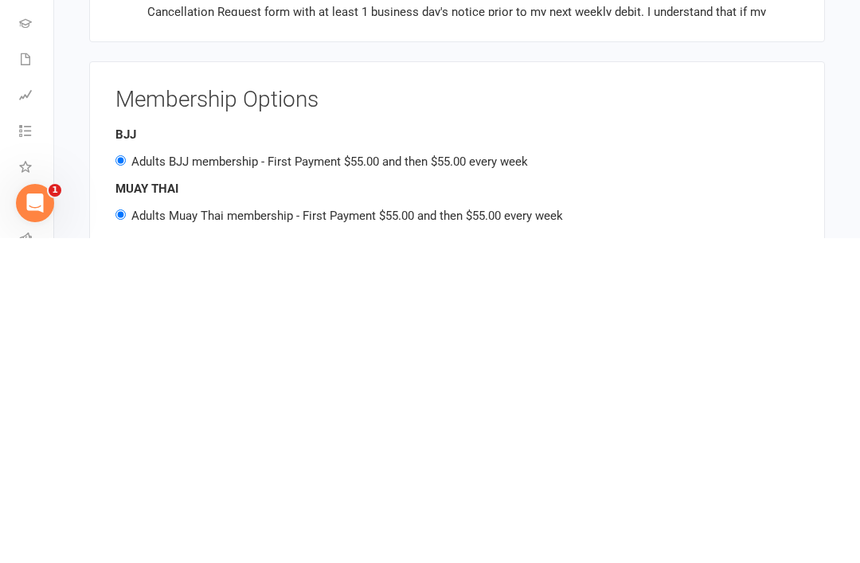
radio input "false"
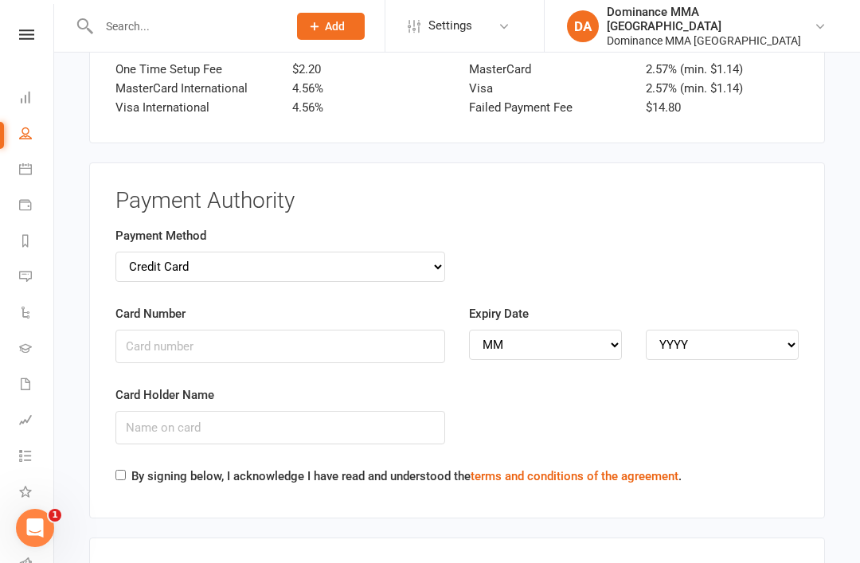
scroll to position [1706, 0]
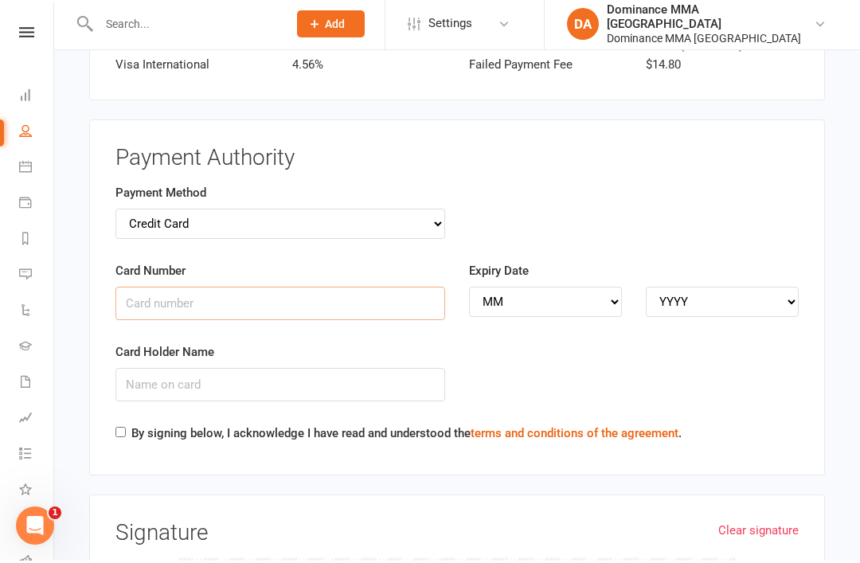
click at [293, 289] on input "Card Number" at bounding box center [280, 305] width 330 height 33
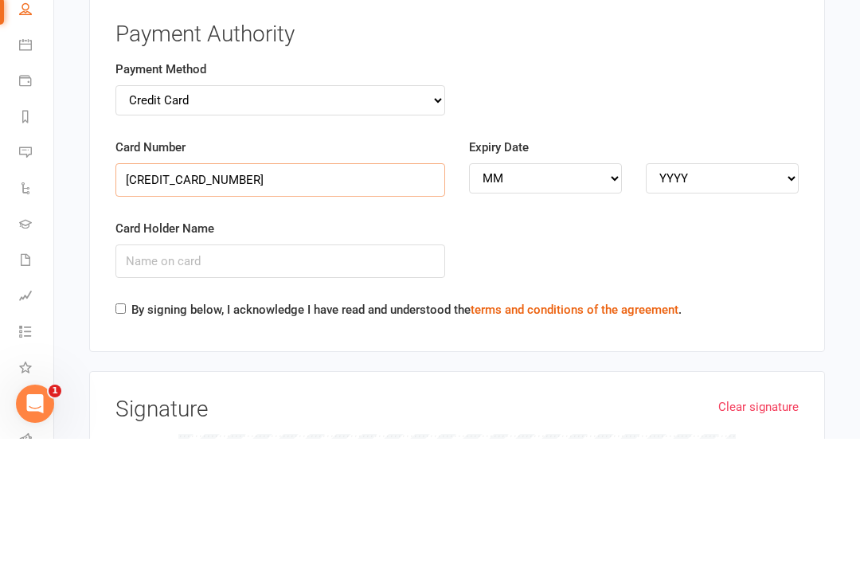
type input "4622391113187788"
click at [303, 343] on div "Card Holder Name" at bounding box center [280, 372] width 330 height 59
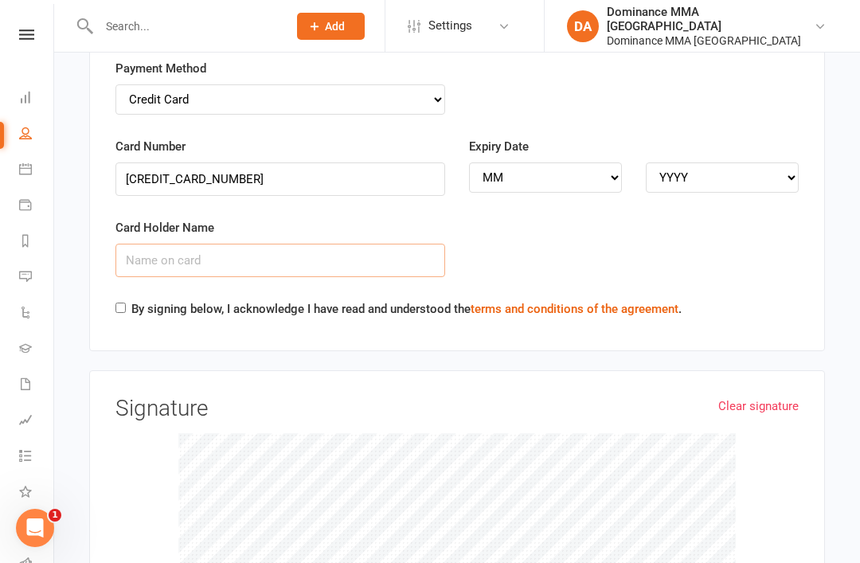
click at [343, 244] on input "Card Holder Name" at bounding box center [280, 260] width 330 height 33
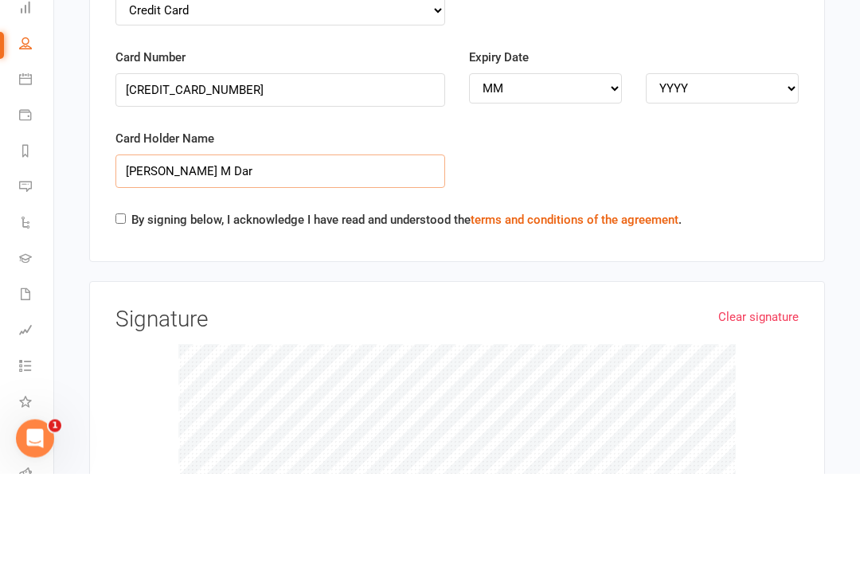
type input "Mr Hassaan M Dar"
click at [349, 300] on label "By signing below, I acknowledge I have read and understood the terms and condit…" at bounding box center [406, 309] width 550 height 19
click at [126, 303] on input "By signing below, I acknowledge I have read and understood the terms and condit…" at bounding box center [120, 308] width 10 height 10
checkbox input "true"
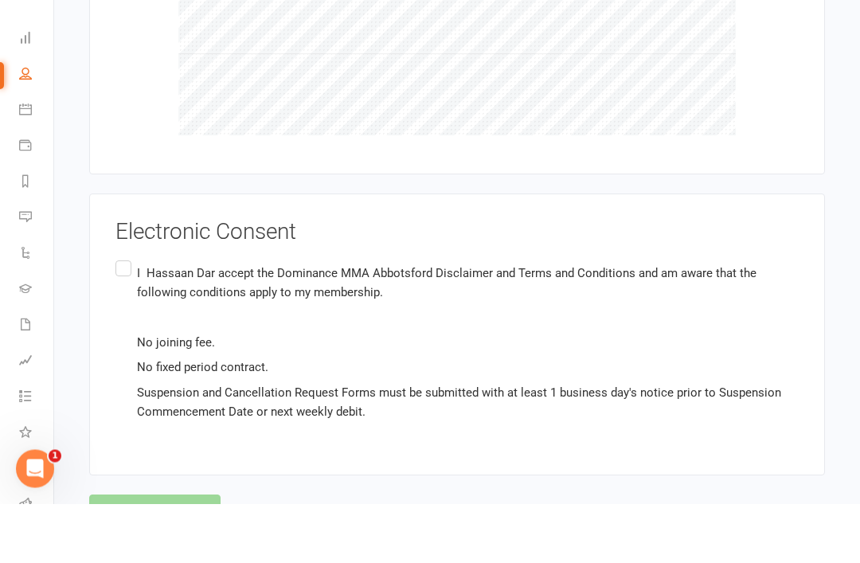
scroll to position [2310, 0]
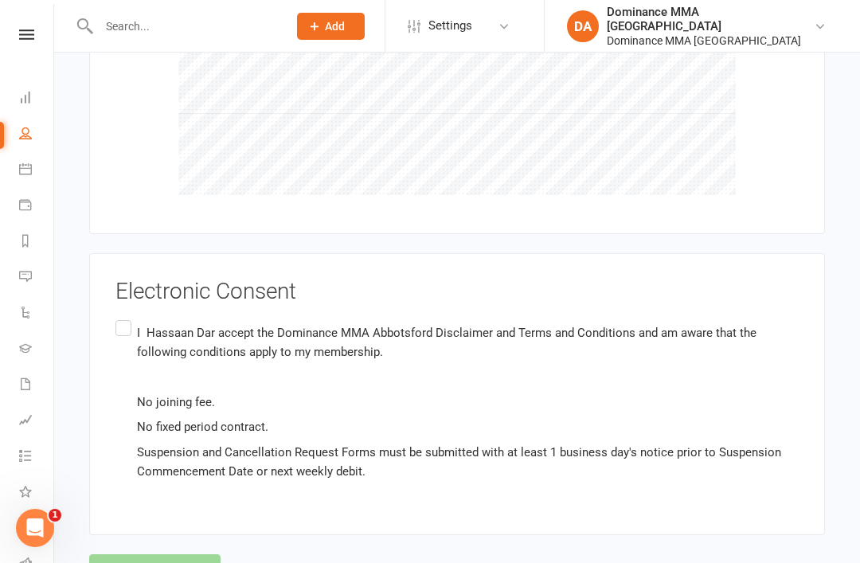
click at [279, 323] on p "I Hassaan Dar accept the Dominance MMA Abbotsford Disclaimer and Terms and Cond…" at bounding box center [468, 342] width 662 height 38
click at [126, 317] on input "I Hassaan Dar accept the Dominance MMA Abbotsford Disclaimer and Terms and Cond…" at bounding box center [120, 317] width 10 height 0
click at [186, 554] on button "Agree & Submit" at bounding box center [154, 570] width 131 height 33
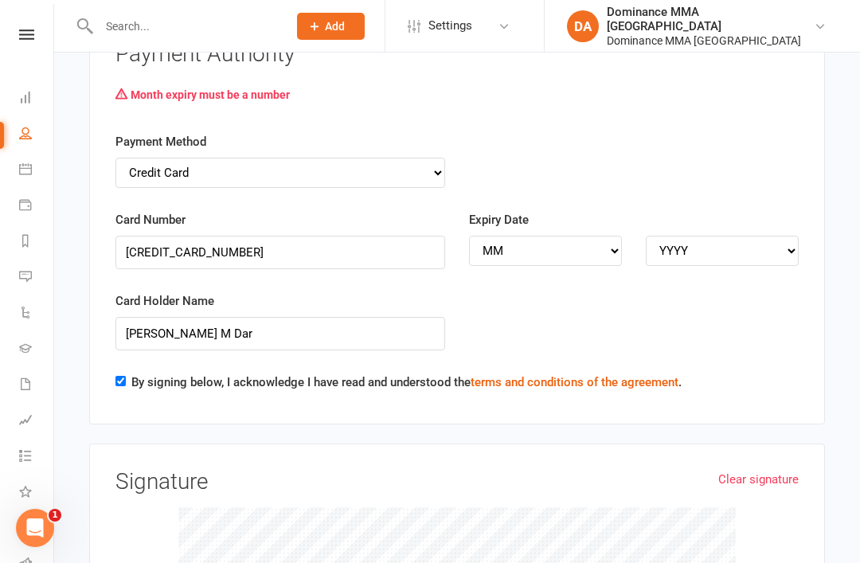
scroll to position [1803, 0]
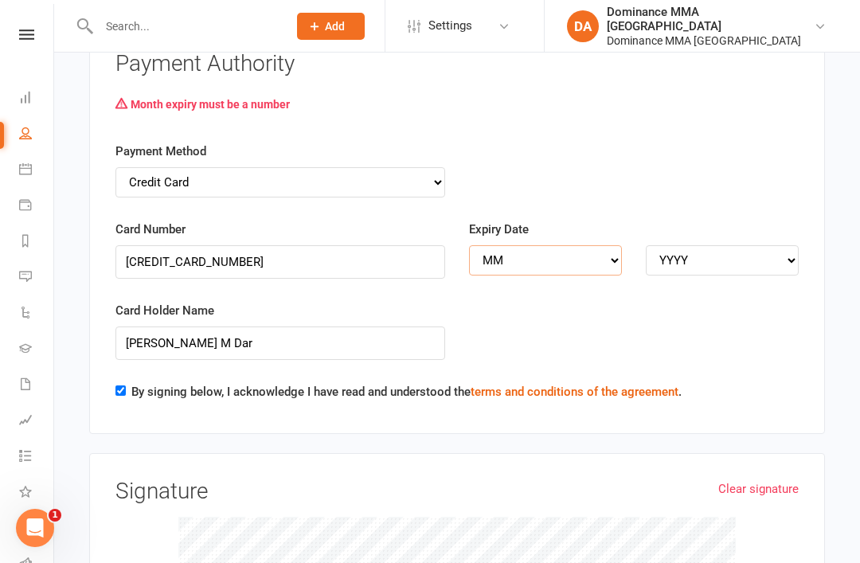
click at [539, 245] on select "MM 01 02 03 04 05 06 07 08 09 10 11 12" at bounding box center [545, 260] width 153 height 30
select select "10"
click at [737, 245] on select "YYYY 2025 2026 2027 2028 2029 2030 2031 2032 2033 2034" at bounding box center [722, 260] width 153 height 30
click at [769, 245] on select "YYYY 2025 2026 2027 2028 2029 2030 2031 2032 2033 2034" at bounding box center [722, 260] width 153 height 30
select select "2027"
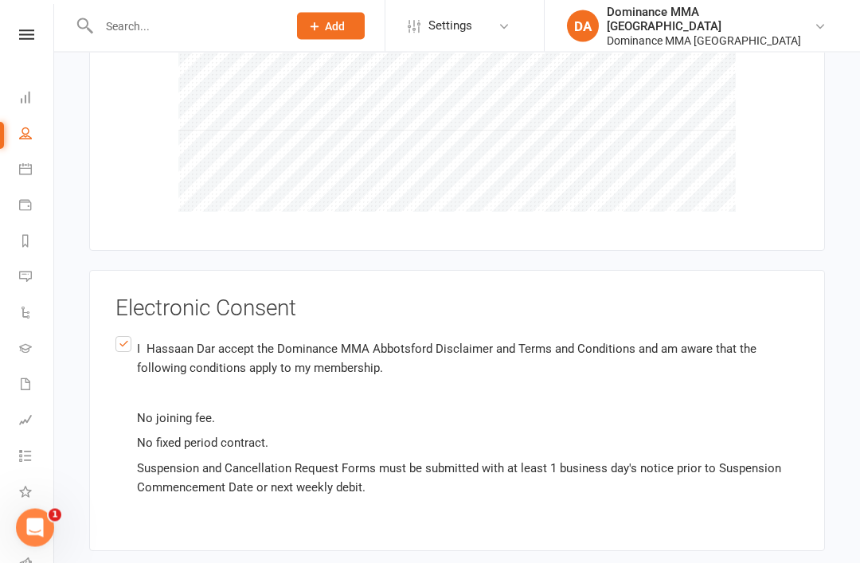
scroll to position [2363, 0]
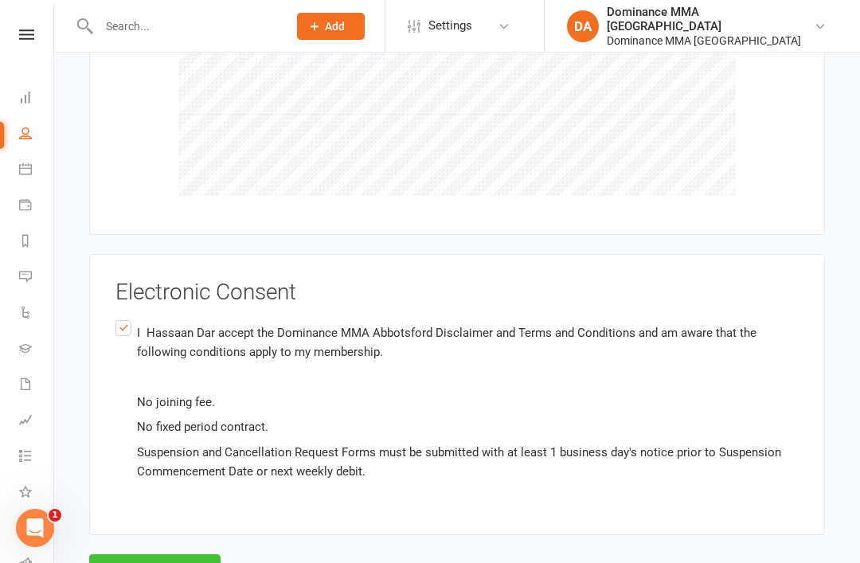
click at [163, 554] on button "Agree & Submit" at bounding box center [154, 570] width 131 height 33
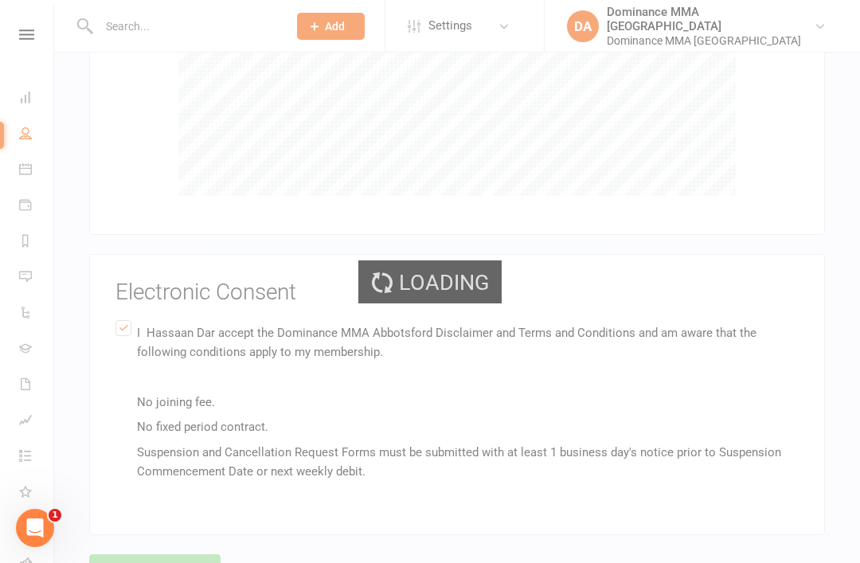
scroll to position [2310, 0]
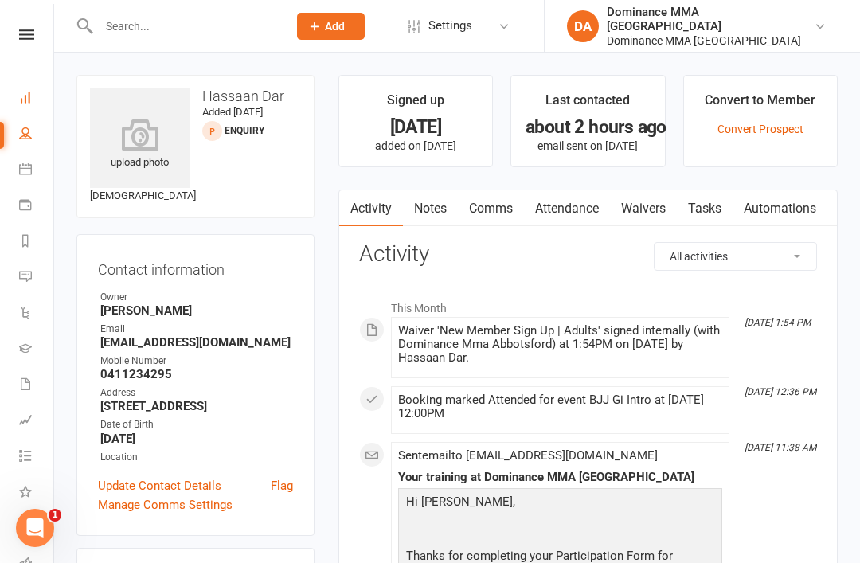
click at [37, 93] on link "Dashboard" at bounding box center [37, 99] width 36 height 36
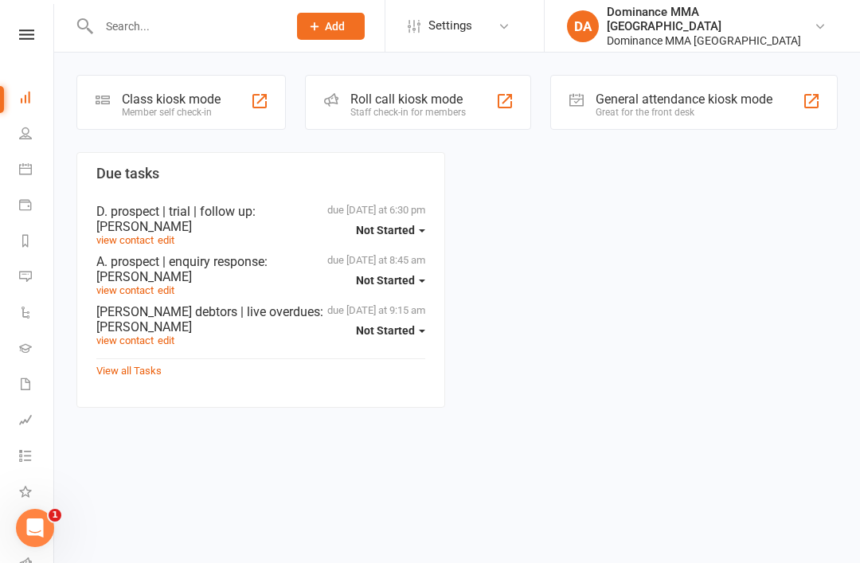
click at [170, 101] on div "Class kiosk mode" at bounding box center [171, 99] width 99 height 15
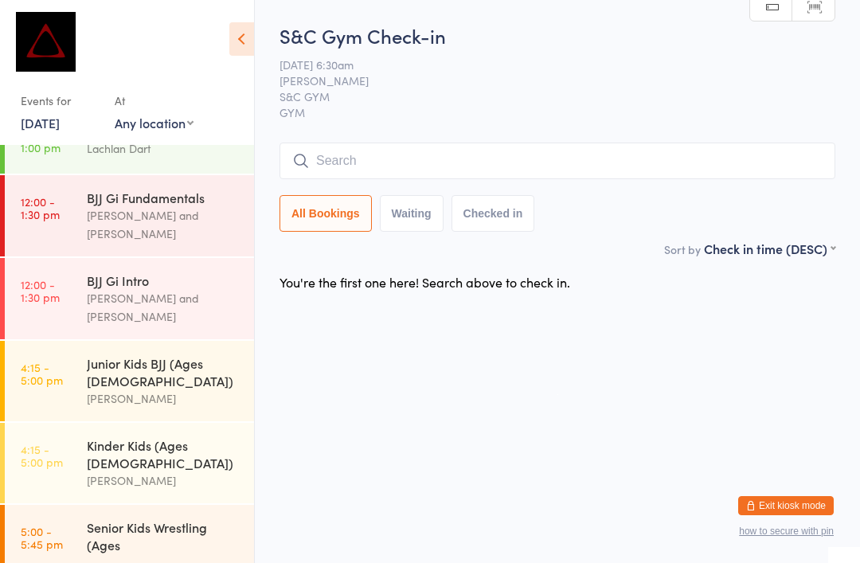
scroll to position [319, 0]
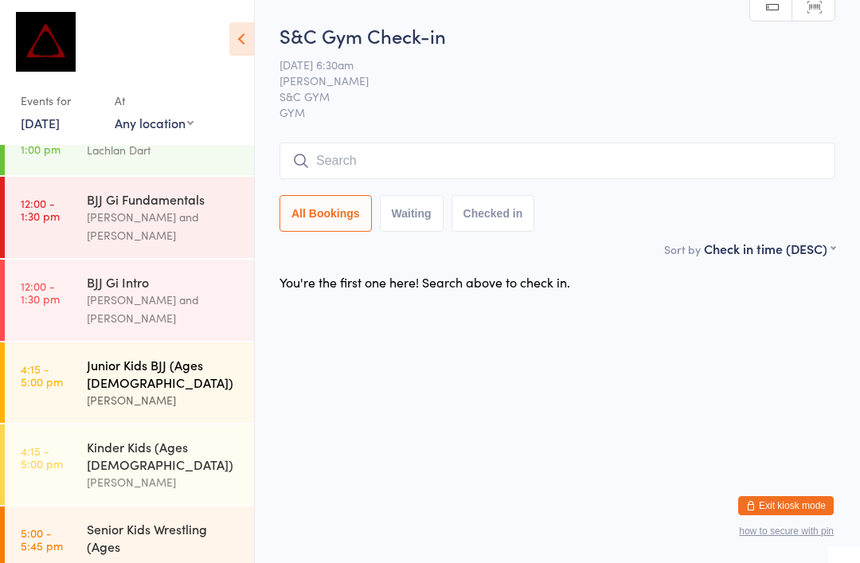
click at [124, 356] on div "Junior Kids BJJ (Ages [DEMOGRAPHIC_DATA])" at bounding box center [164, 373] width 154 height 35
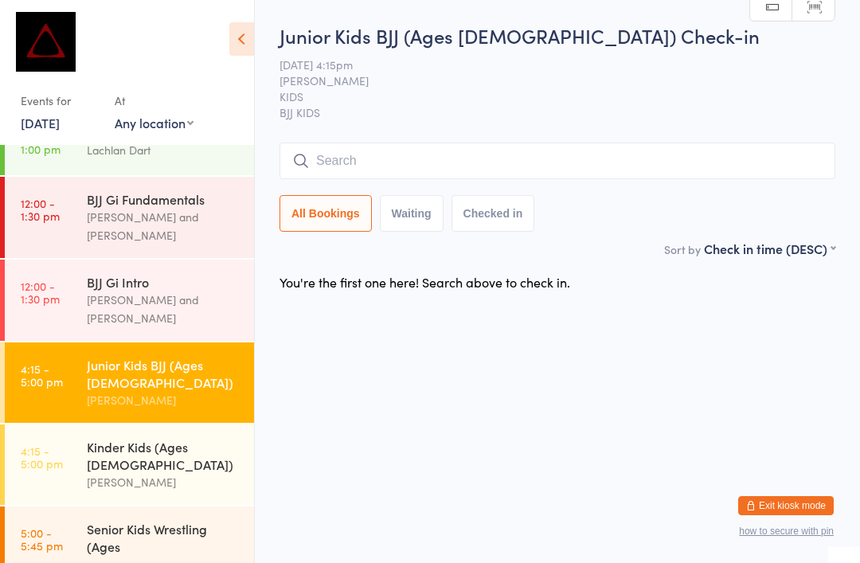
click at [534, 165] on input "search" at bounding box center [558, 161] width 556 height 37
click at [680, 350] on html "You have now entered Kiosk Mode. Members will be able to check themselves in us…" at bounding box center [430, 281] width 860 height 563
